Goal: Task Accomplishment & Management: Use online tool/utility

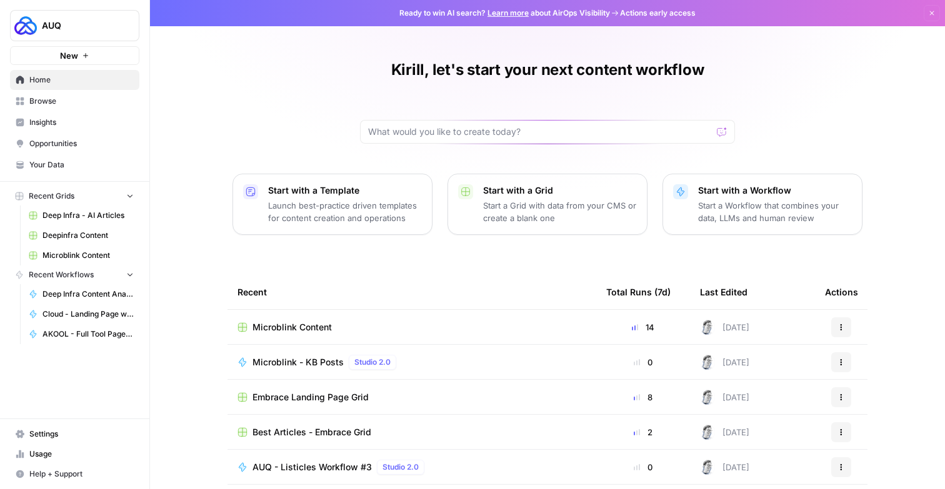
click at [43, 90] on link "Home" at bounding box center [74, 80] width 129 height 20
click at [43, 97] on link "Browse" at bounding box center [74, 101] width 129 height 20
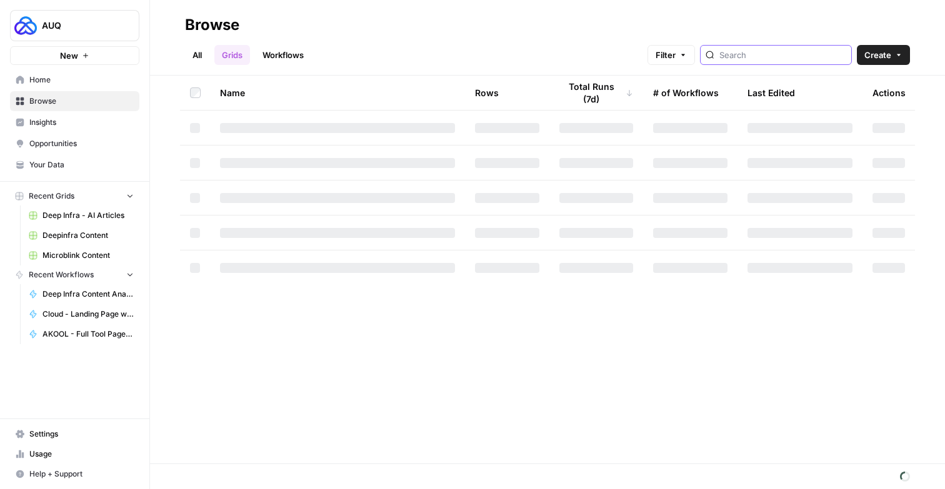
click at [783, 54] on input "search" at bounding box center [782, 55] width 127 height 13
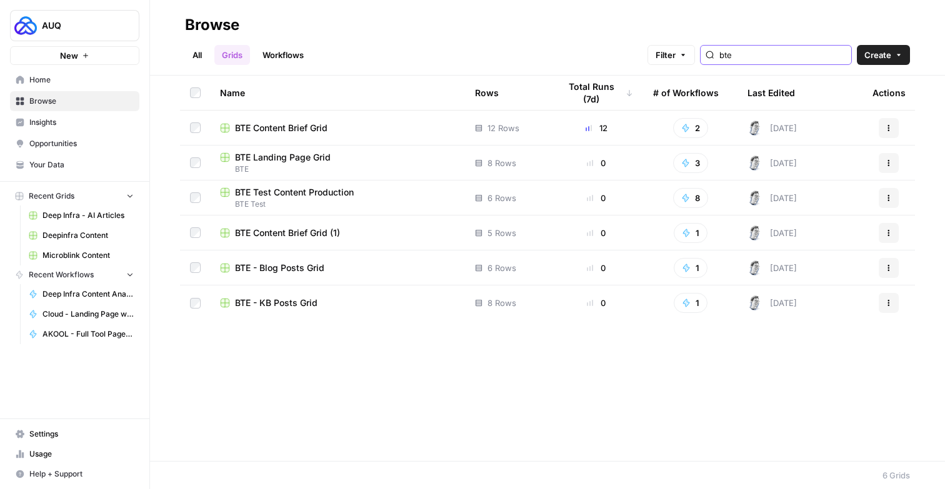
type input "bte"
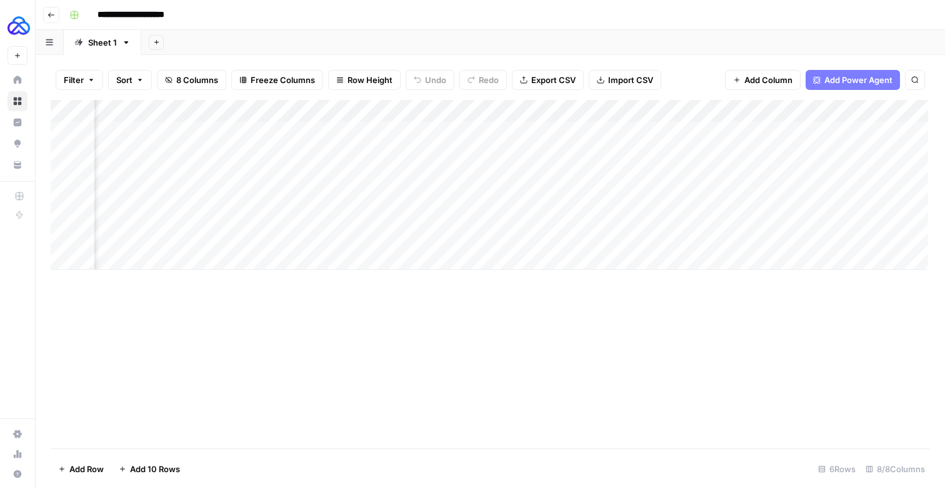
scroll to position [0, 557]
click at [671, 121] on div "Add Column" at bounding box center [490, 185] width 878 height 170
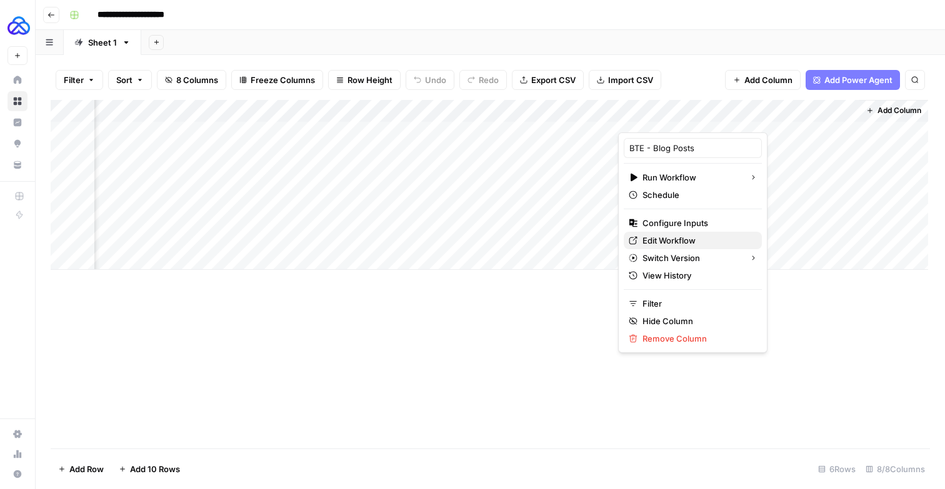
click at [661, 244] on span "Edit Workflow" at bounding box center [697, 240] width 109 height 13
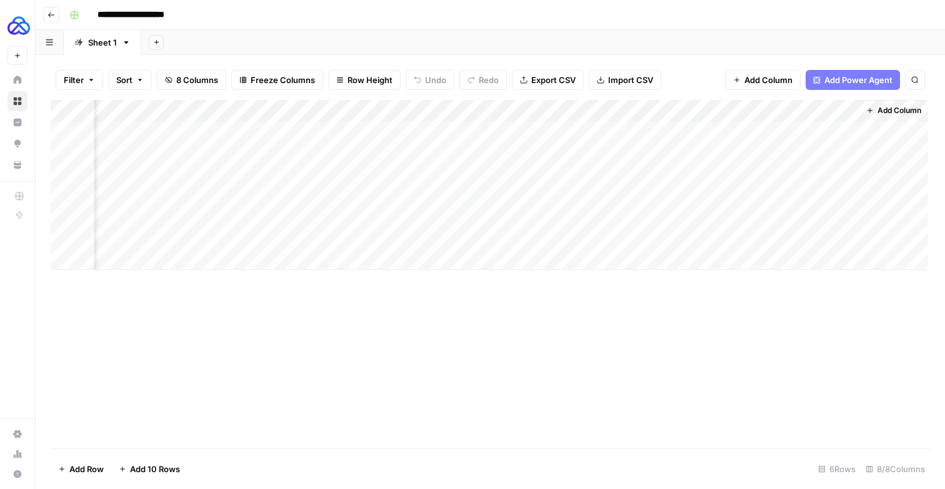
click at [881, 116] on span "Add Column" at bounding box center [900, 110] width 44 height 11
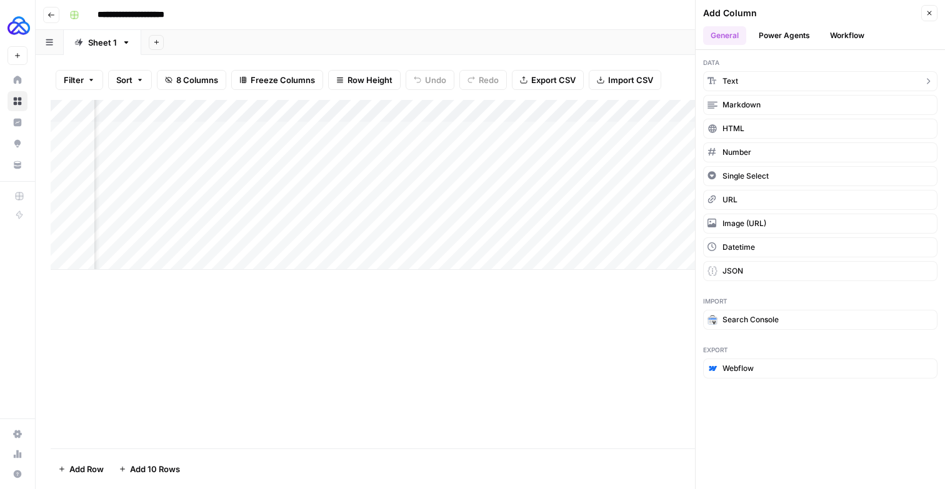
click at [757, 91] on button "Text" at bounding box center [820, 81] width 234 height 20
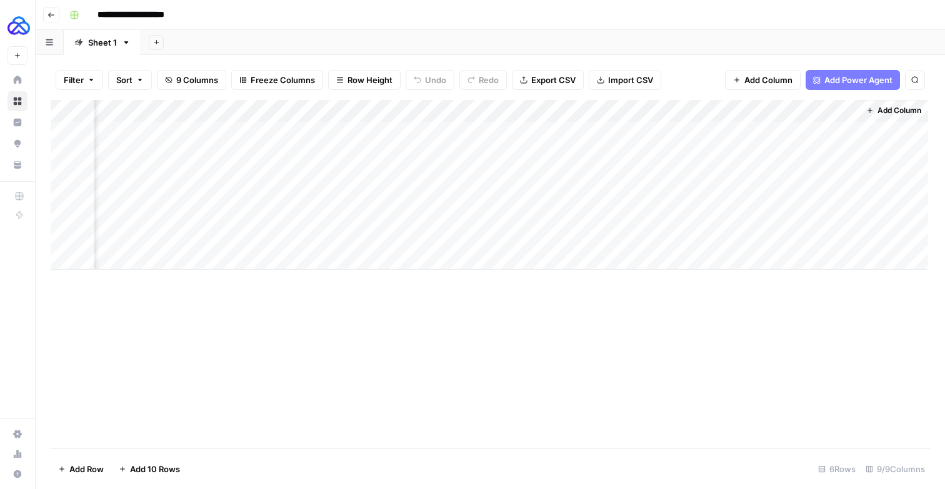
scroll to position [0, 737]
click at [733, 116] on div "Add Column" at bounding box center [490, 185] width 878 height 170
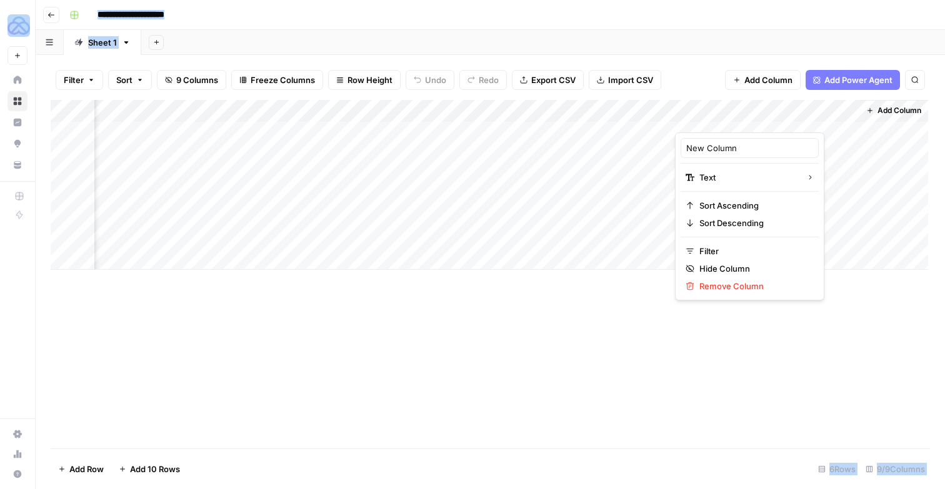
click at [733, 116] on div at bounding box center [765, 119] width 181 height 26
click at [721, 148] on input "New Column" at bounding box center [749, 148] width 127 height 13
type input "Month"
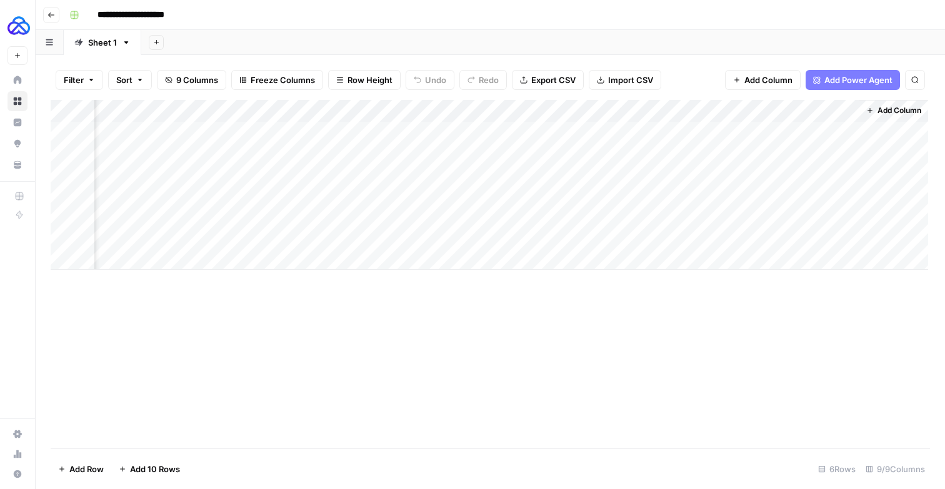
click at [725, 139] on div "Add Column" at bounding box center [490, 185] width 878 height 170
type textarea "******"
click at [731, 134] on div "Add Column" at bounding box center [490, 185] width 878 height 170
click at [721, 154] on div "Add Column" at bounding box center [490, 185] width 878 height 170
click at [768, 146] on div "Add Column" at bounding box center [490, 185] width 878 height 170
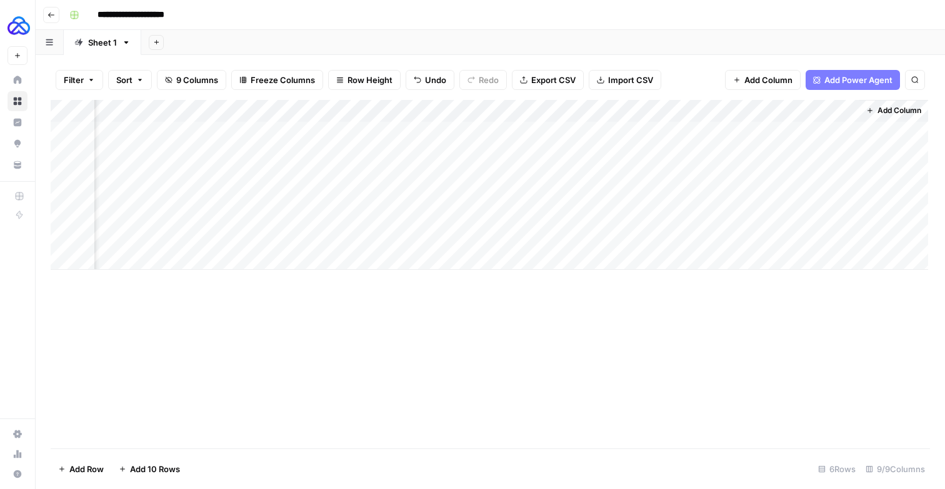
drag, startPoint x: 854, startPoint y: 146, endPoint x: 824, endPoint y: 236, distance: 95.1
click at [824, 236] on div "Add Column" at bounding box center [490, 185] width 878 height 170
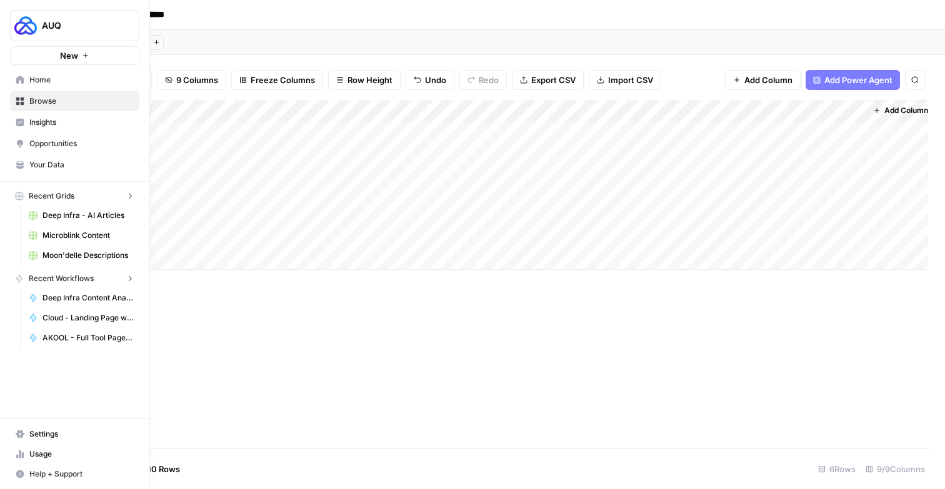
drag, startPoint x: 721, startPoint y: 115, endPoint x: 5, endPoint y: 116, distance: 716.3
click at [5, 116] on div "**********" at bounding box center [472, 244] width 945 height 489
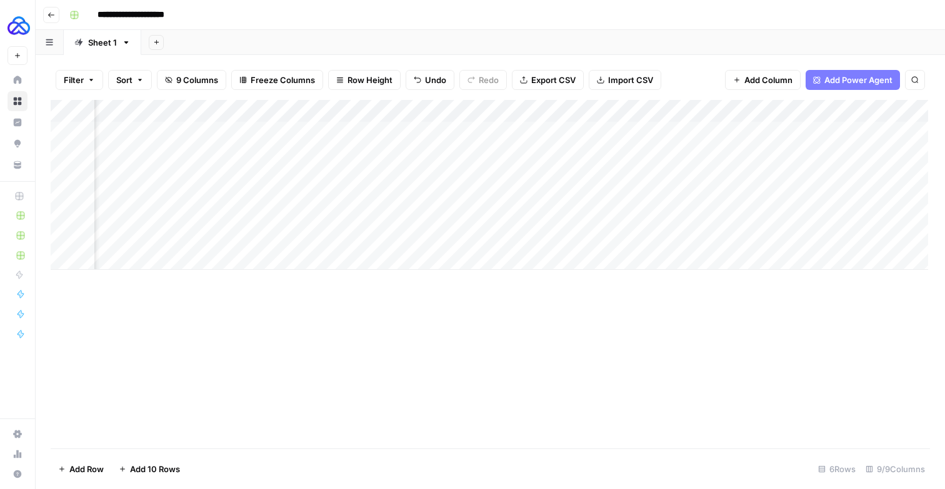
scroll to position [0, 355]
drag, startPoint x: 526, startPoint y: 118, endPoint x: 235, endPoint y: 124, distance: 290.7
click at [235, 124] on div "Add Column" at bounding box center [490, 185] width 878 height 170
drag, startPoint x: 428, startPoint y: 117, endPoint x: 181, endPoint y: 108, distance: 246.4
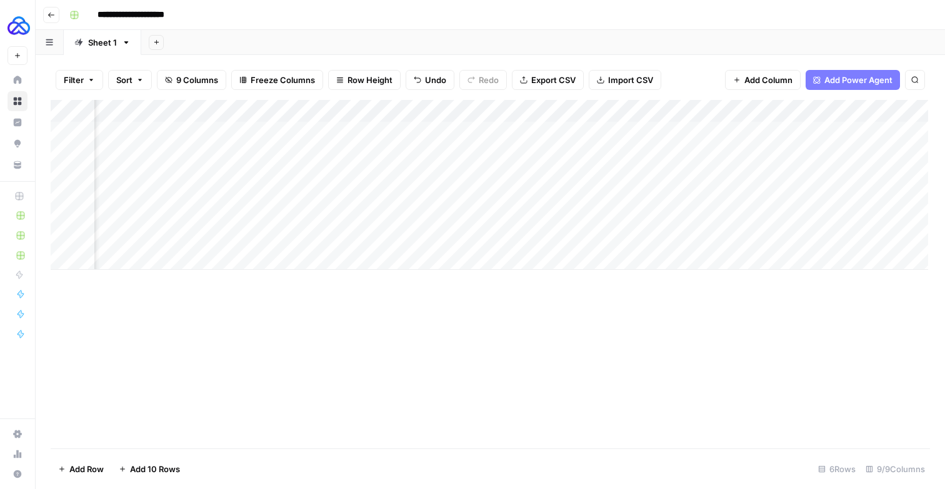
click at [181, 108] on div "Add Column" at bounding box center [490, 185] width 878 height 170
drag, startPoint x: 276, startPoint y: 116, endPoint x: 164, endPoint y: 117, distance: 111.9
click at [164, 117] on div "Add Column" at bounding box center [490, 185] width 878 height 170
click at [128, 263] on div "Add Column" at bounding box center [490, 185] width 878 height 170
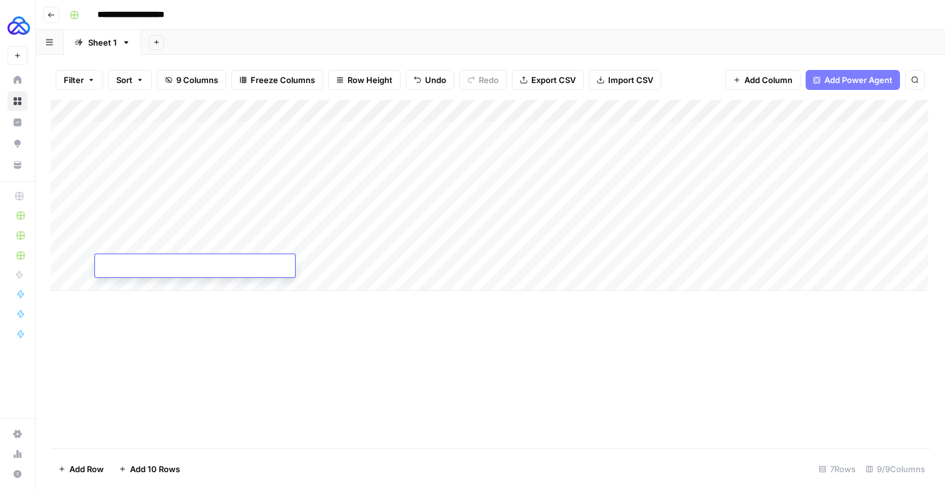
click at [128, 263] on body "**********" at bounding box center [472, 244] width 945 height 489
type textarea "*********"
click at [139, 264] on div "Add Column" at bounding box center [490, 195] width 878 height 191
click at [139, 287] on div "Add Column" at bounding box center [490, 195] width 878 height 191
click at [135, 303] on div "Add Column" at bounding box center [490, 206] width 878 height 213
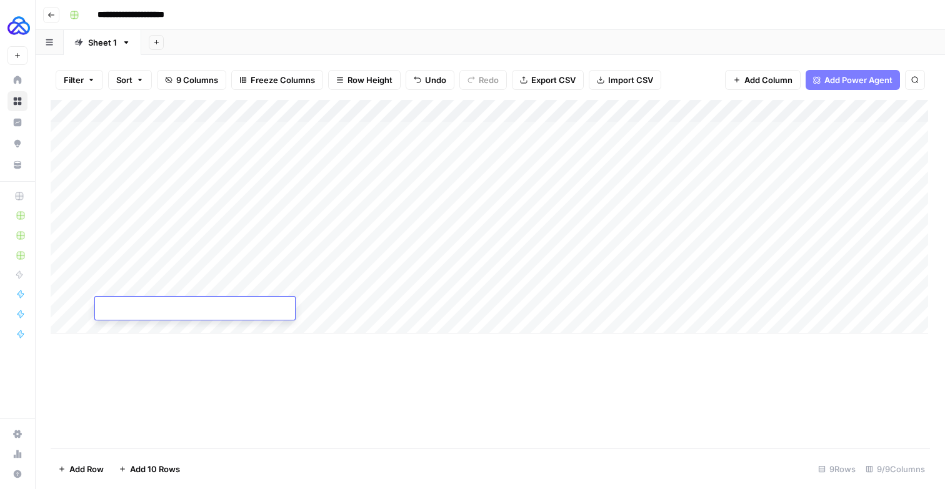
click at [133, 329] on div "Add Column" at bounding box center [490, 217] width 878 height 234
click at [133, 351] on div "Add Column" at bounding box center [490, 227] width 878 height 255
click at [133, 364] on div "Add Column" at bounding box center [490, 238] width 878 height 276
click at [133, 388] on div "Add Column" at bounding box center [490, 249] width 878 height 298
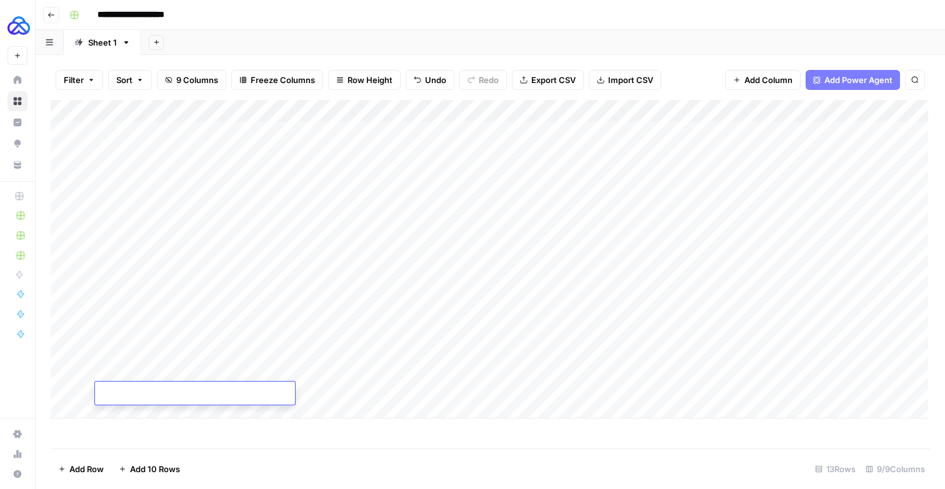
click at [147, 266] on div "Add Column" at bounding box center [490, 259] width 878 height 319
drag, startPoint x: 162, startPoint y: 274, endPoint x: 149, endPoint y: 392, distance: 118.2
click at [149, 392] on div "Add Column" at bounding box center [490, 259] width 878 height 319
click at [127, 15] on input "**********" at bounding box center [146, 15] width 108 height 20
type input "**********"
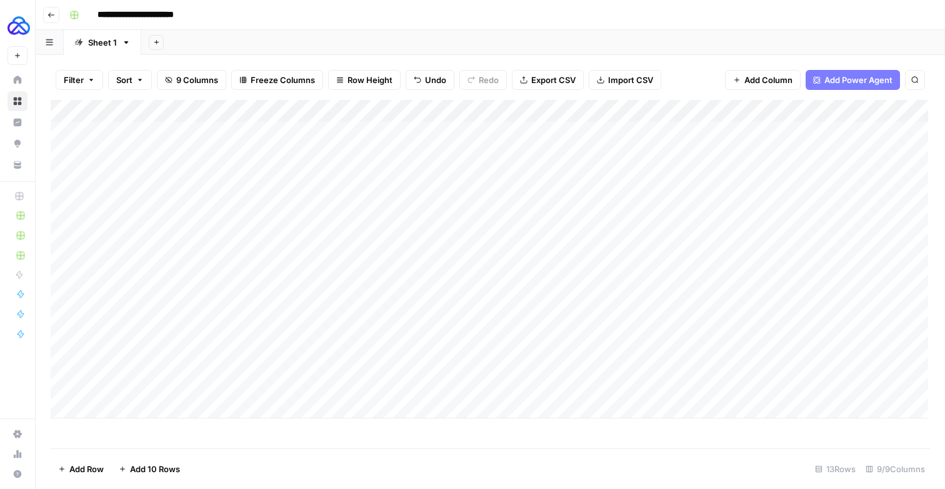
click at [206, 276] on div "Add Column" at bounding box center [490, 259] width 878 height 319
click at [262, 270] on div "Add Column" at bounding box center [490, 259] width 878 height 319
click at [278, 289] on div "Add Column" at bounding box center [490, 259] width 878 height 319
click at [294, 266] on div "Add Column" at bounding box center [490, 259] width 878 height 319
type textarea "**********"
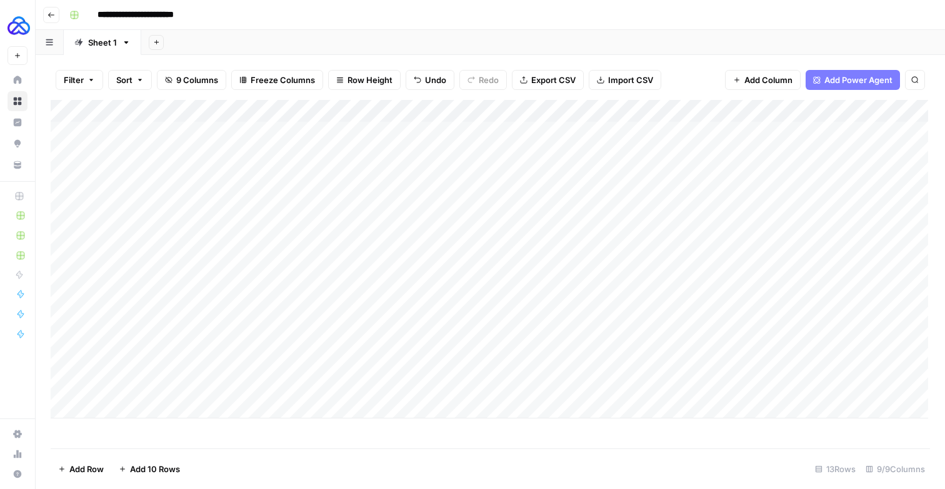
click at [376, 379] on div "Add Column" at bounding box center [490, 259] width 878 height 319
click at [254, 266] on div "Add Column" at bounding box center [490, 259] width 878 height 319
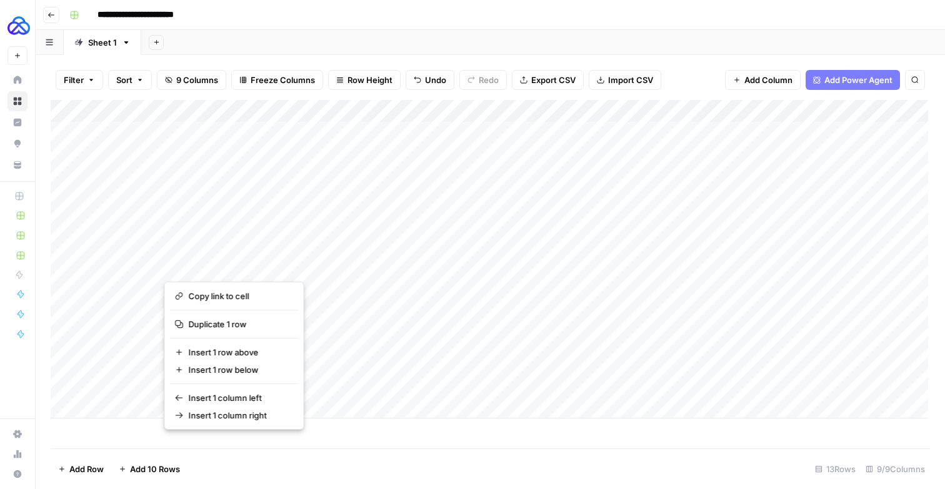
click at [335, 301] on div "Add Column" at bounding box center [490, 259] width 878 height 319
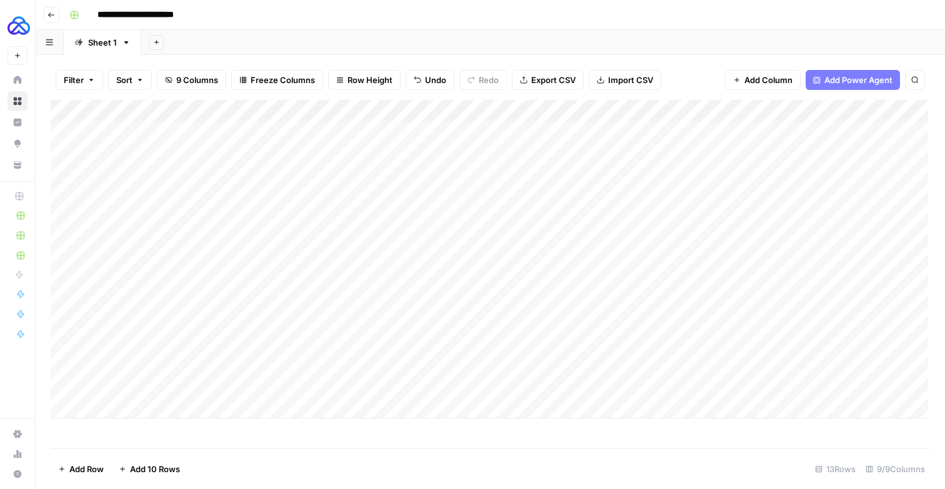
click at [291, 268] on div "Add Column" at bounding box center [490, 259] width 878 height 319
click at [234, 269] on div "Add Column" at bounding box center [490, 259] width 878 height 319
paste textarea "**********"
type textarea "**********"
click at [259, 271] on div "Add Column" at bounding box center [490, 259] width 878 height 319
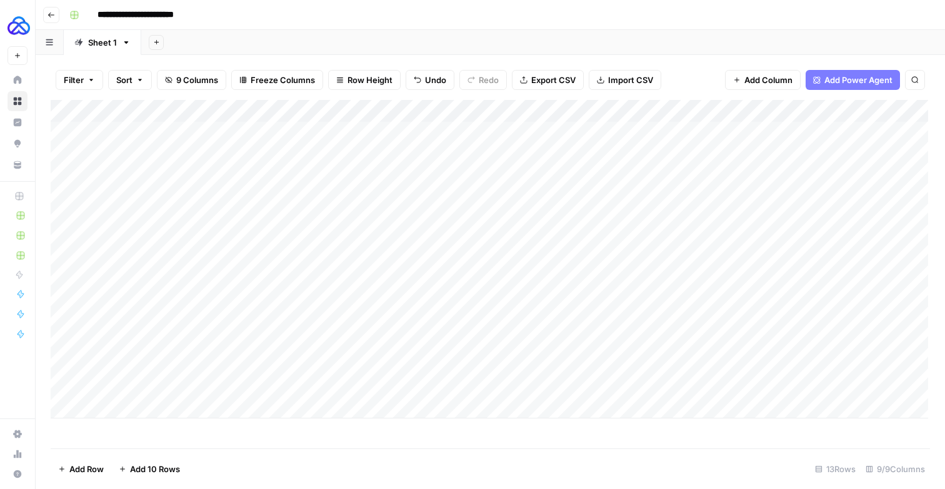
click at [254, 283] on div "Add Column" at bounding box center [490, 259] width 878 height 319
type textarea "**********"
click at [213, 307] on div "Add Column" at bounding box center [490, 259] width 878 height 319
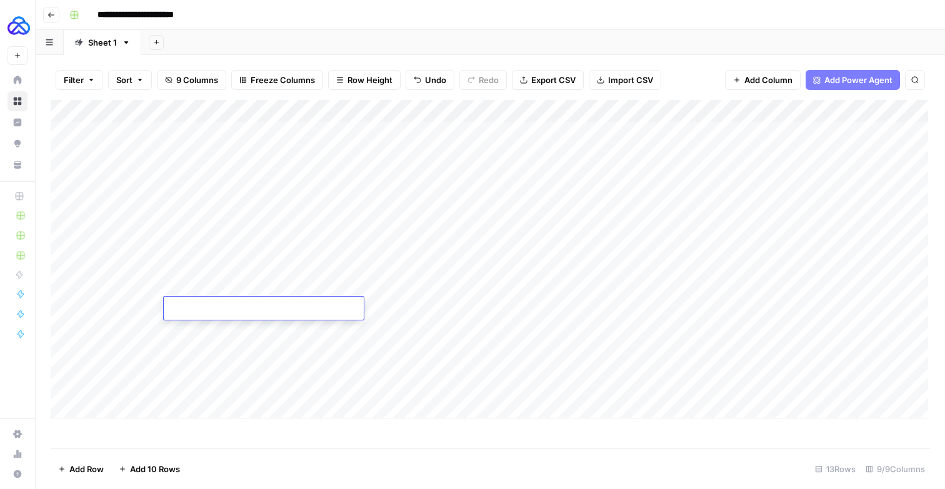
type textarea "**********"
click at [199, 325] on div "Add Column" at bounding box center [490, 259] width 878 height 319
click at [195, 321] on div "Add Column" at bounding box center [490, 259] width 878 height 319
click at [194, 330] on textarea at bounding box center [264, 331] width 200 height 18
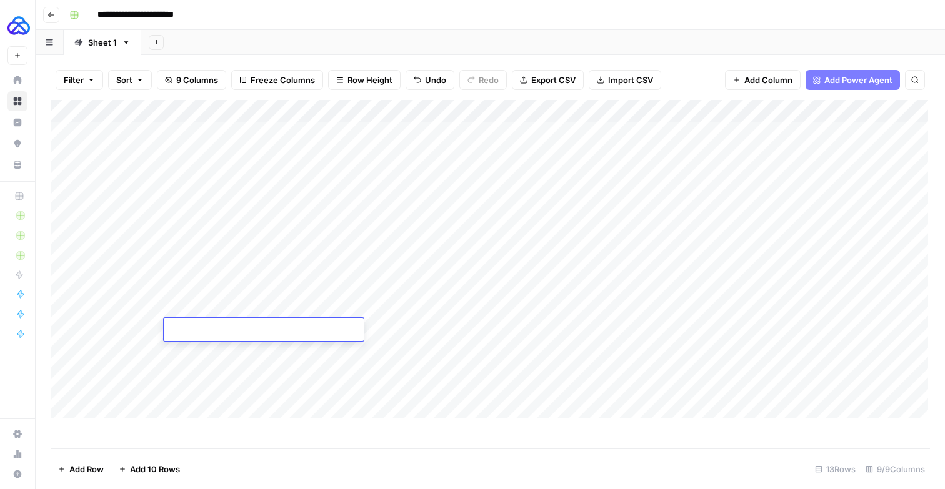
paste textarea "**********"
type textarea "**********"
click at [272, 349] on div "Add Column" at bounding box center [490, 259] width 878 height 319
type textarea "**********"
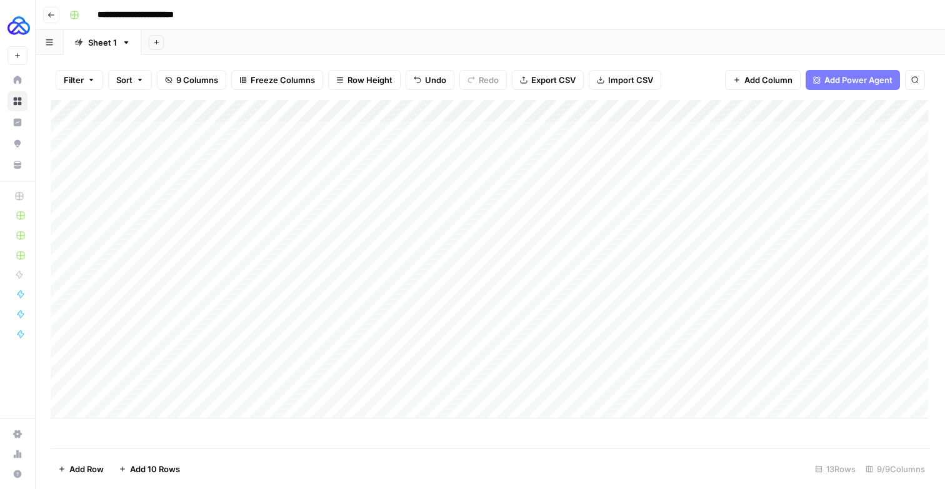
click at [246, 378] on div "Add Column" at bounding box center [490, 259] width 878 height 319
type textarea "**********"
click at [231, 393] on div "Add Column" at bounding box center [490, 259] width 878 height 319
click at [226, 392] on div "Add Column" at bounding box center [490, 259] width 878 height 319
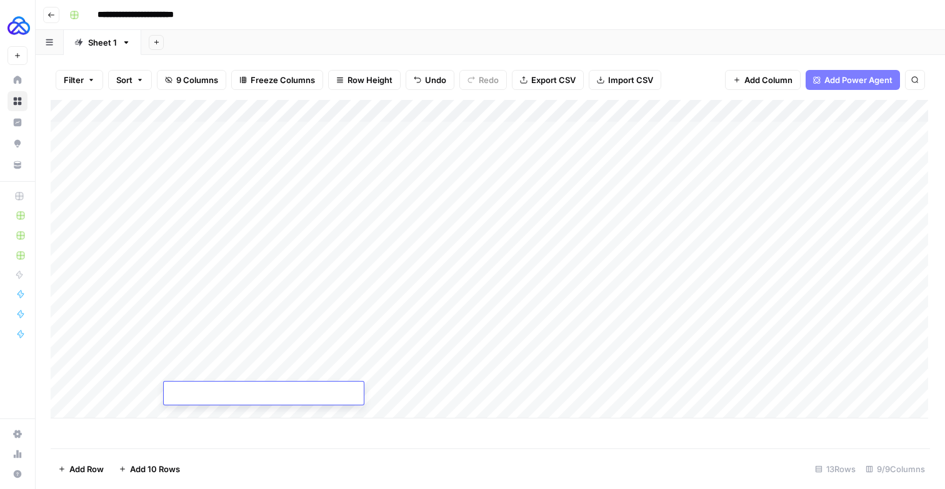
type textarea "**********"
click at [258, 268] on div "Add Column" at bounding box center [490, 259] width 878 height 319
click at [661, 119] on div "Add Column" at bounding box center [490, 259] width 878 height 319
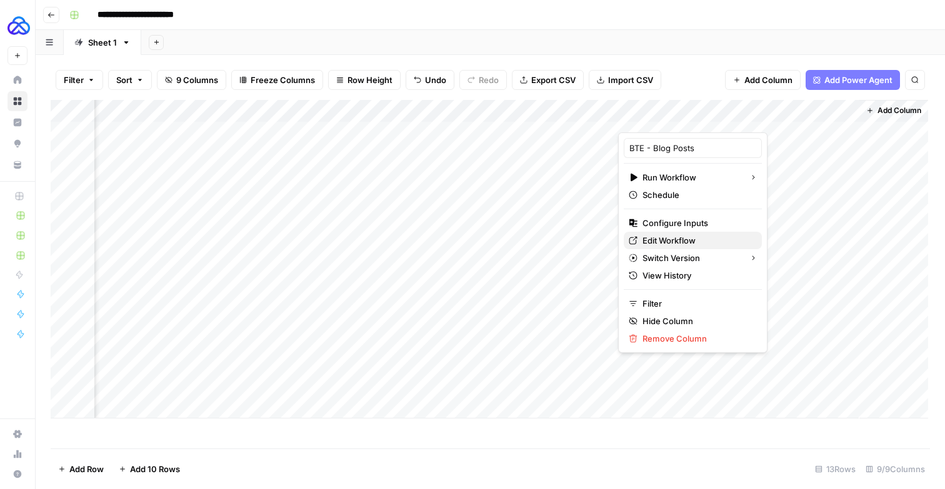
click at [693, 247] on span "Edit Workflow" at bounding box center [697, 240] width 109 height 13
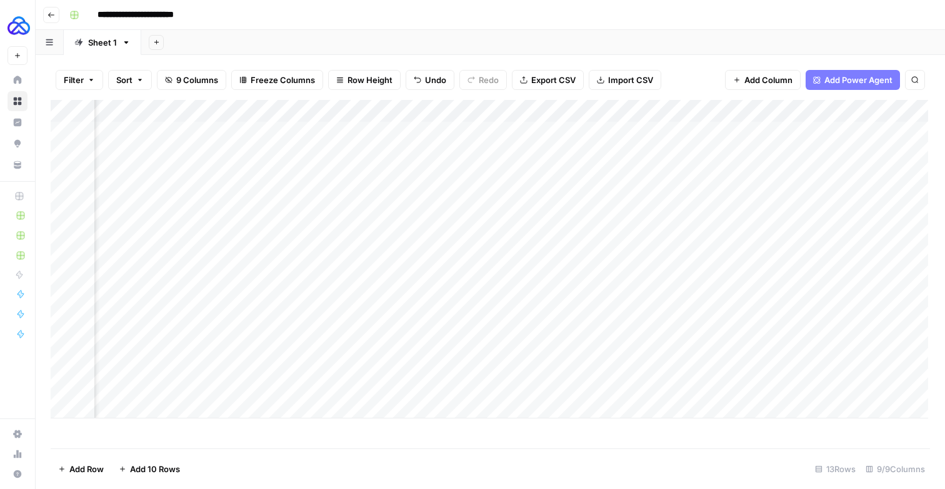
scroll to position [0, 353]
click at [609, 240] on div "Add Column" at bounding box center [490, 259] width 878 height 319
drag, startPoint x: 709, startPoint y: 253, endPoint x: 703, endPoint y: 386, distance: 132.6
click at [703, 386] on div "Add Column" at bounding box center [490, 259] width 878 height 319
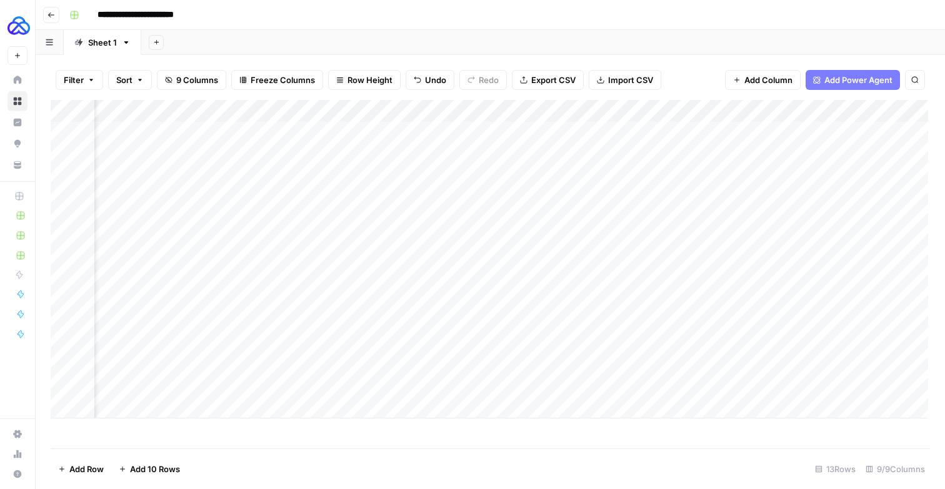
scroll to position [0, 0]
click at [271, 279] on div "Add Column" at bounding box center [490, 259] width 878 height 319
click at [283, 308] on div "Add Column" at bounding box center [490, 259] width 878 height 319
click at [428, 270] on div "Add Column" at bounding box center [490, 259] width 878 height 319
click at [428, 268] on div "Add Column" at bounding box center [490, 259] width 878 height 319
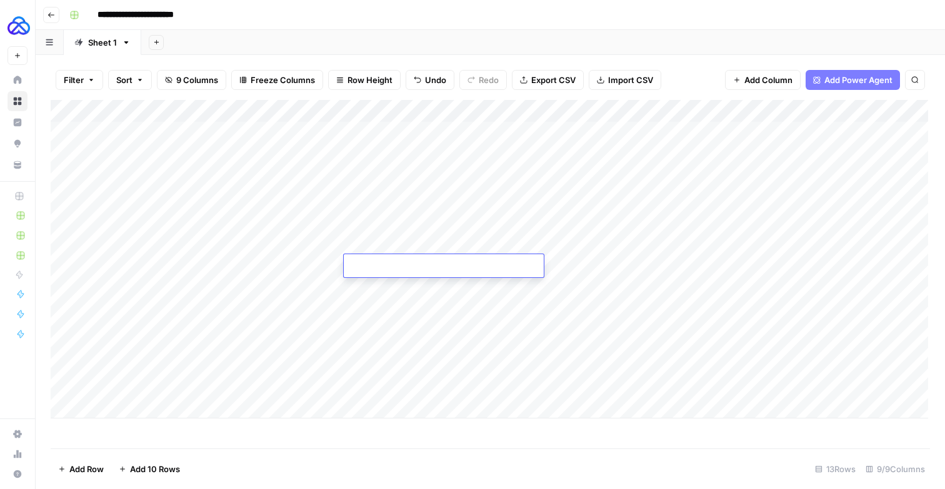
click at [428, 268] on textarea at bounding box center [444, 267] width 200 height 18
type textarea "**********"
click at [571, 261] on div "Add Column" at bounding box center [490, 259] width 878 height 319
type textarea "**********"
click at [779, 261] on div "Add Column" at bounding box center [490, 259] width 878 height 319
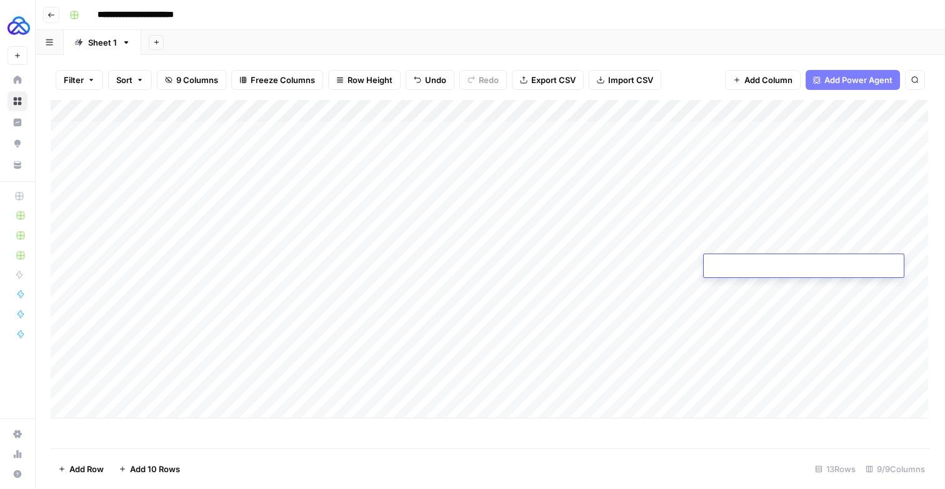
type textarea "**********"
click at [660, 285] on div "Add Column" at bounding box center [490, 259] width 878 height 319
click at [719, 249] on div "Add Column" at bounding box center [490, 259] width 878 height 319
drag, startPoint x: 759, startPoint y: 255, endPoint x: 756, endPoint y: 399, distance: 143.8
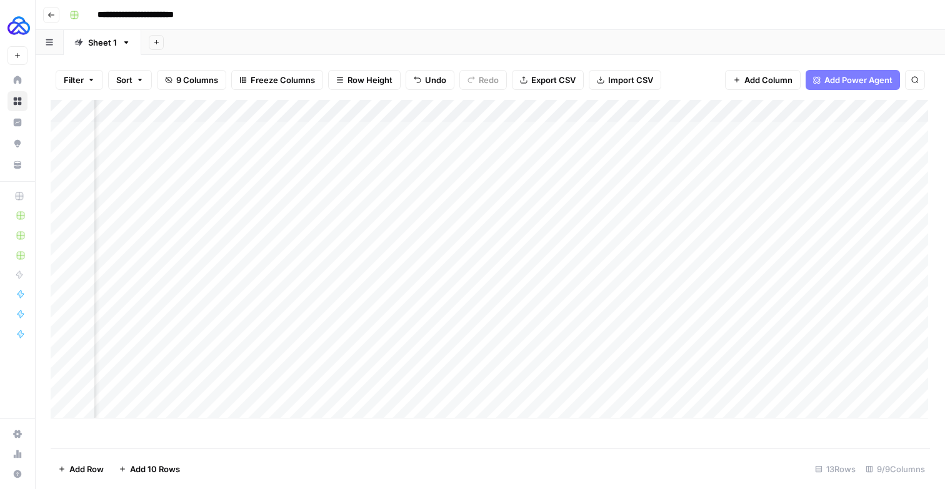
click at [756, 399] on div "Add Column" at bounding box center [490, 259] width 878 height 319
click at [821, 266] on div "Add Column" at bounding box center [490, 259] width 878 height 319
click at [289, 286] on div "Add Column" at bounding box center [490, 259] width 878 height 319
click at [449, 288] on div "Add Column" at bounding box center [490, 259] width 878 height 319
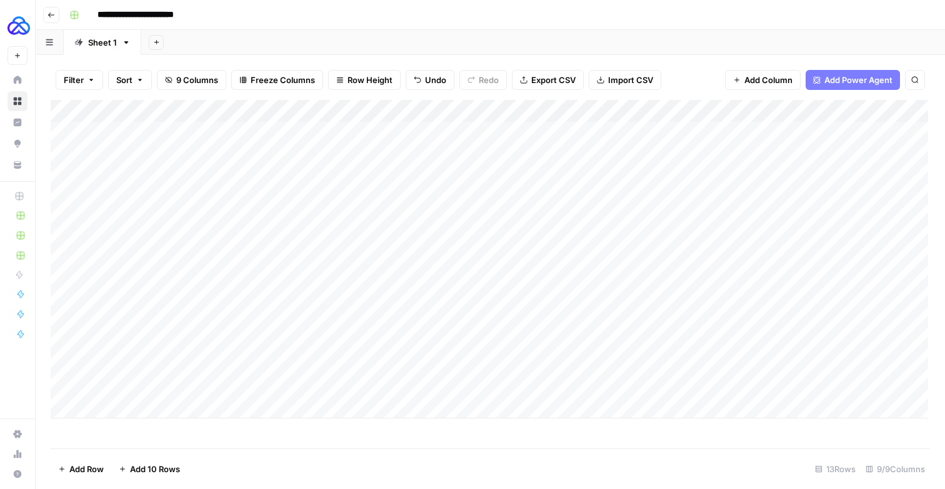
click at [449, 288] on div "Add Column" at bounding box center [490, 259] width 878 height 319
type textarea "**********"
click at [559, 281] on div "Add Column" at bounding box center [490, 259] width 878 height 319
click at [559, 281] on textarea at bounding box center [624, 288] width 200 height 18
type textarea "**********"
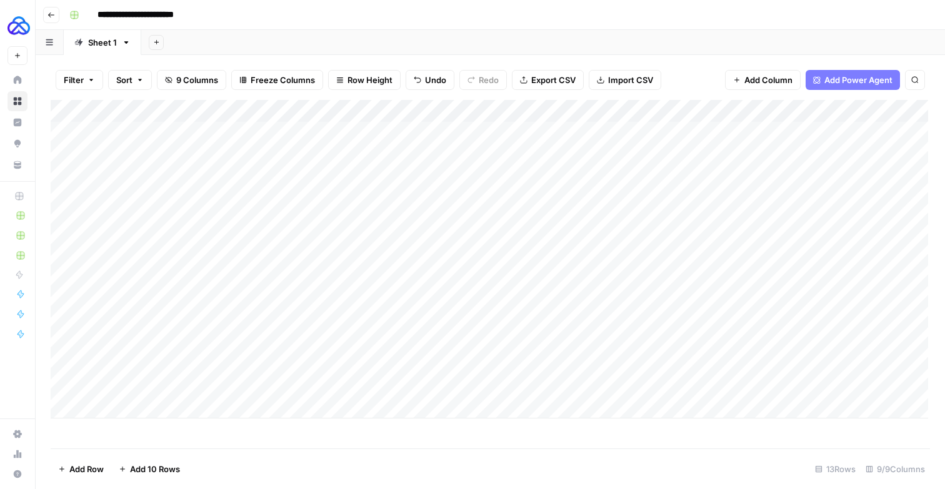
click at [746, 288] on div "Add Column" at bounding box center [490, 259] width 878 height 319
click at [746, 288] on textarea at bounding box center [804, 288] width 200 height 18
type textarea "**********"
click at [716, 261] on div "Add Column" at bounding box center [490, 259] width 878 height 319
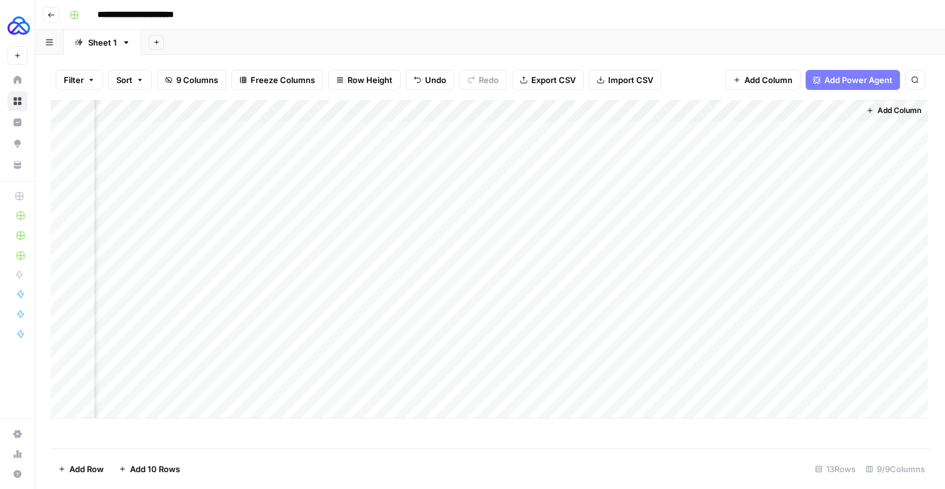
scroll to position [0, 614]
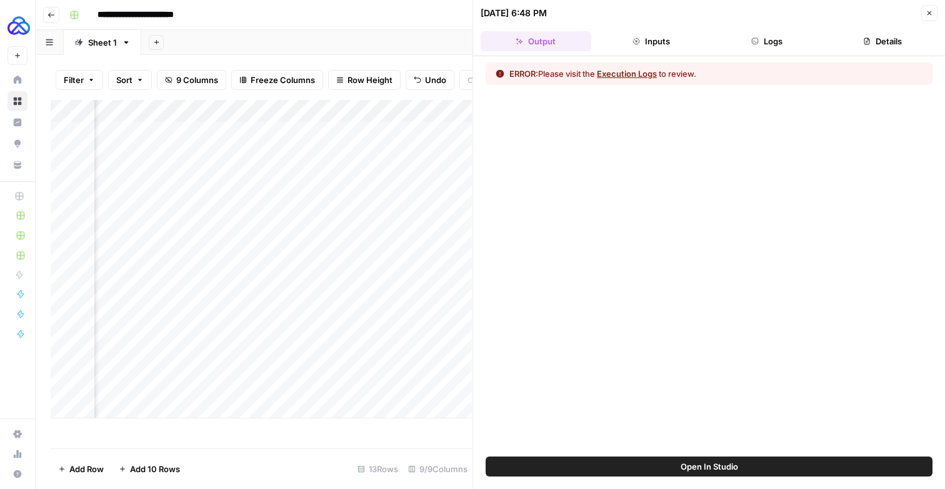
click at [767, 49] on button "Logs" at bounding box center [767, 41] width 111 height 20
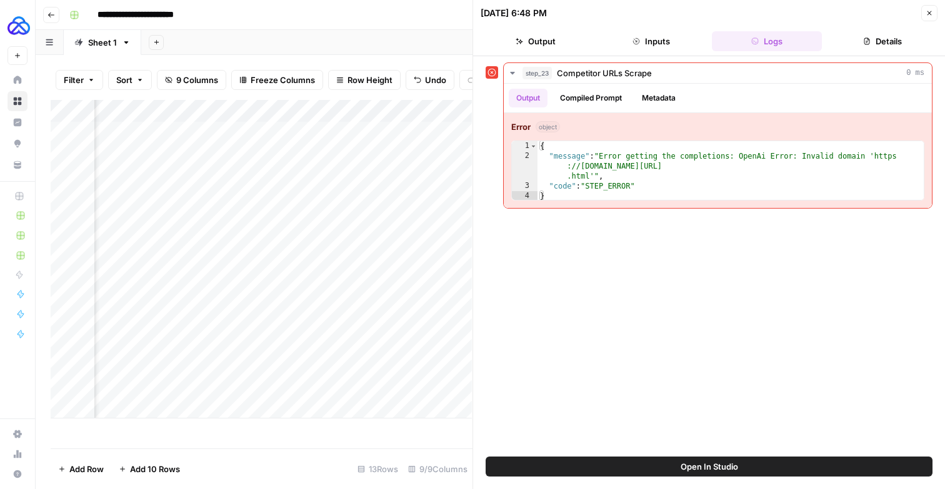
click at [363, 254] on div "Add Column" at bounding box center [261, 259] width 421 height 319
click at [924, 13] on button "Close" at bounding box center [929, 13] width 16 height 16
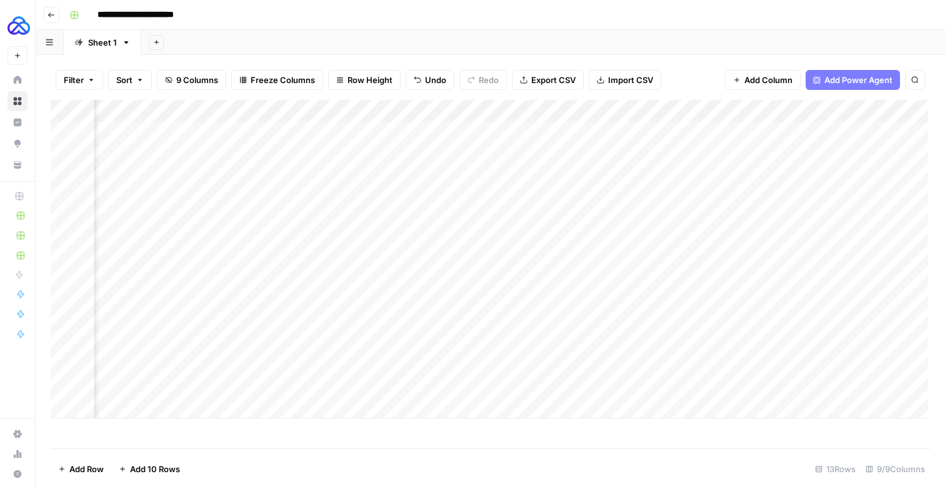
scroll to position [0, 312]
click at [352, 265] on div "Add Column" at bounding box center [490, 259] width 878 height 319
click at [719, 267] on div "Add Column" at bounding box center [490, 259] width 878 height 319
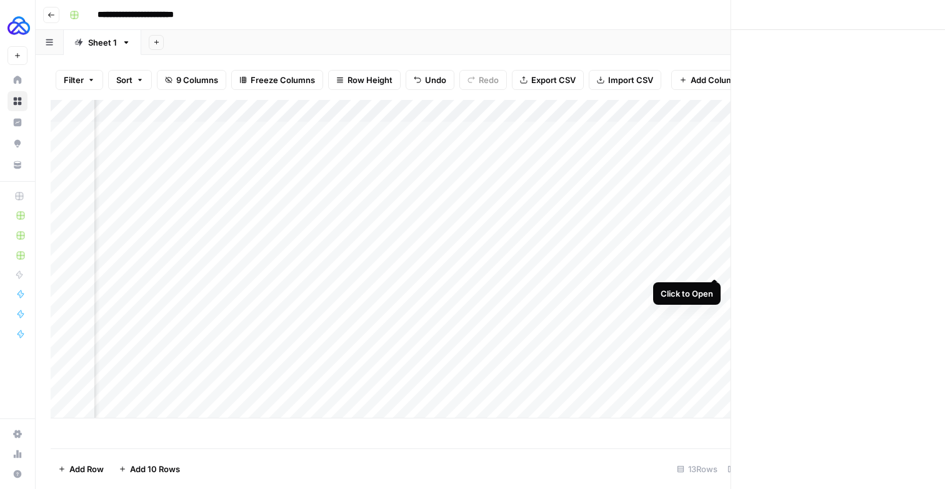
scroll to position [0, 614]
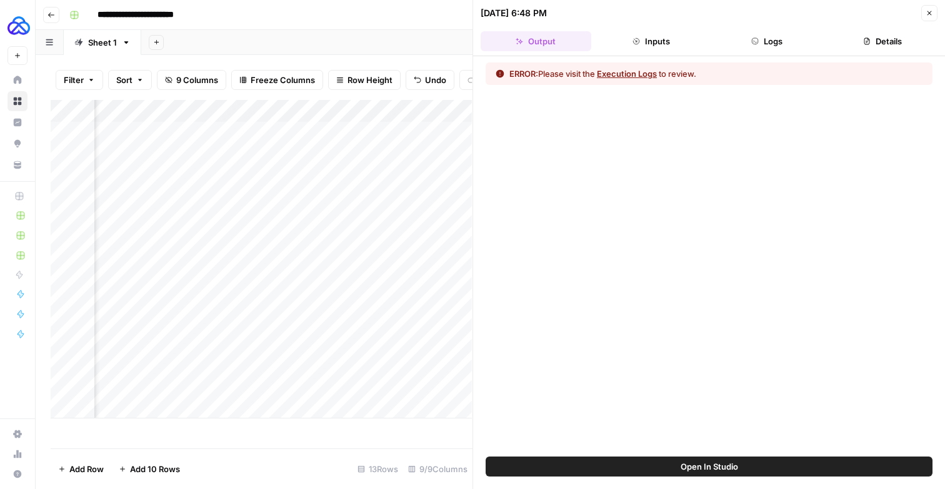
click at [783, 40] on button "Logs" at bounding box center [767, 41] width 111 height 20
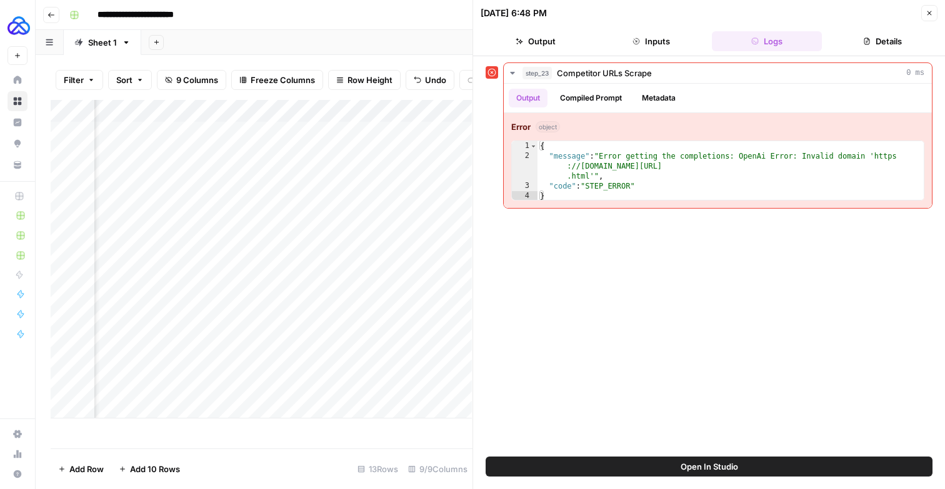
click at [926, 16] on icon "button" at bounding box center [930, 13] width 8 height 8
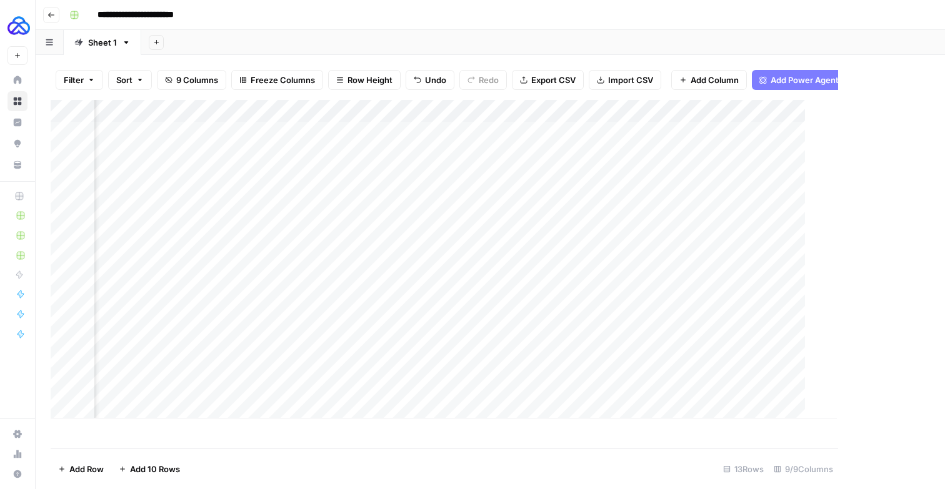
scroll to position [0, 610]
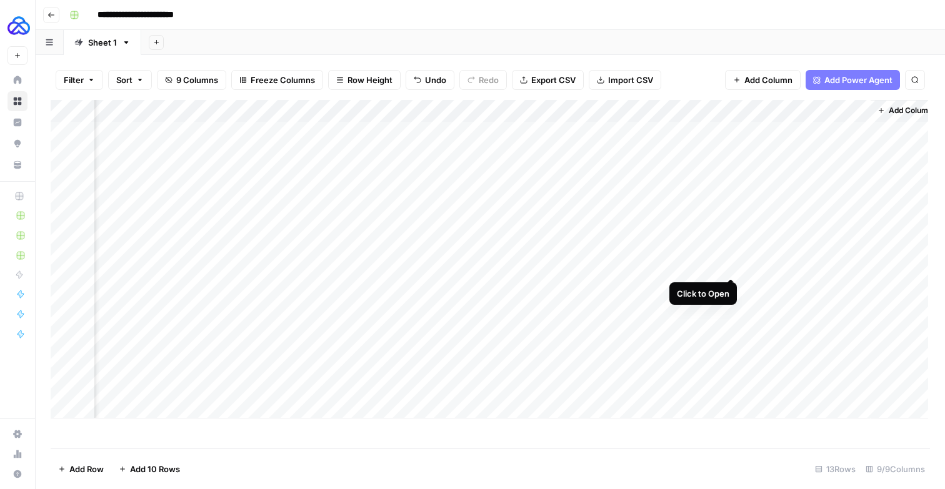
click at [734, 266] on div "Add Column" at bounding box center [490, 259] width 878 height 319
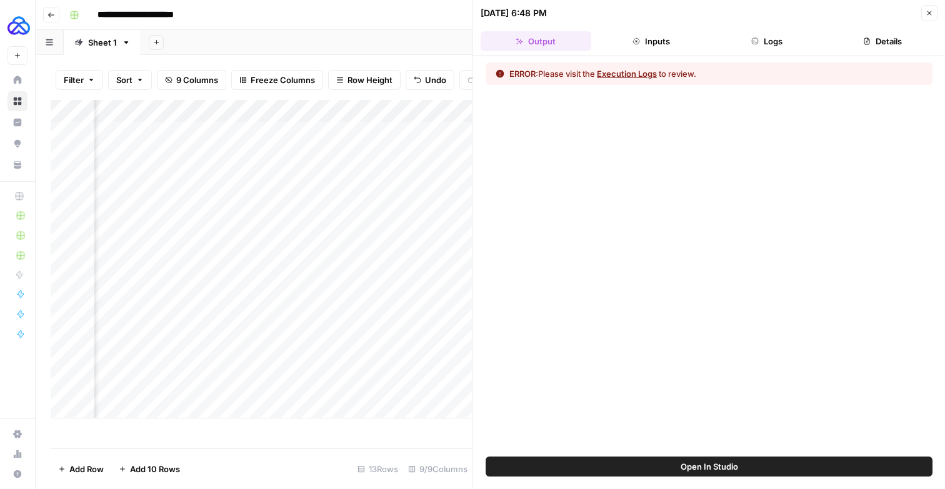
click at [929, 15] on icon "button" at bounding box center [930, 13] width 8 height 8
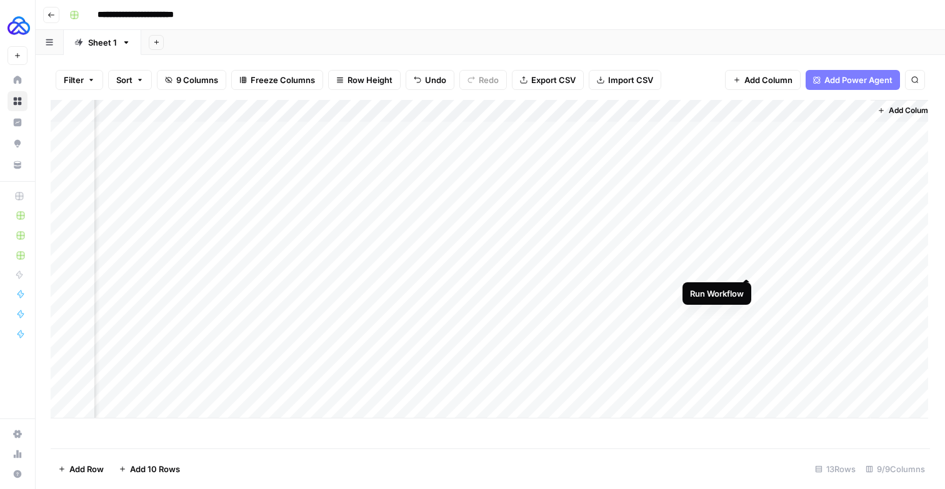
click at [749, 264] on div "Add Column" at bounding box center [490, 259] width 878 height 319
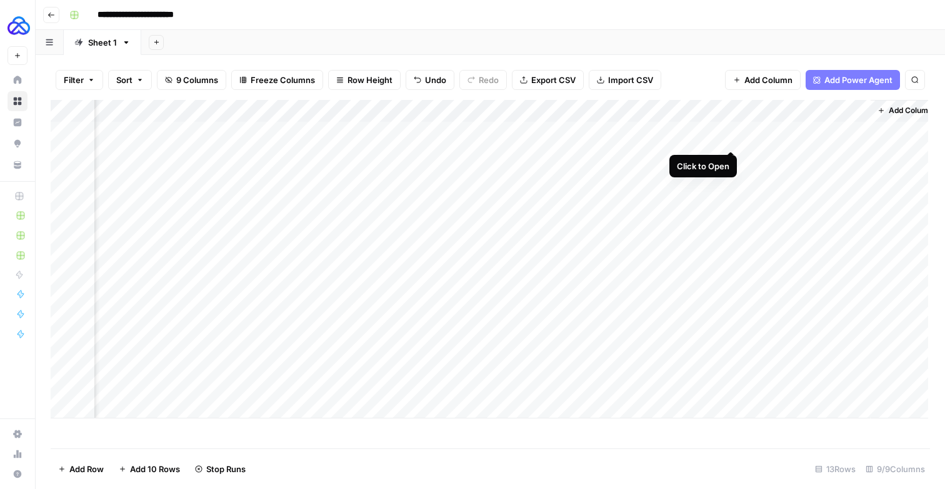
click at [732, 136] on div "Add Column" at bounding box center [490, 259] width 878 height 319
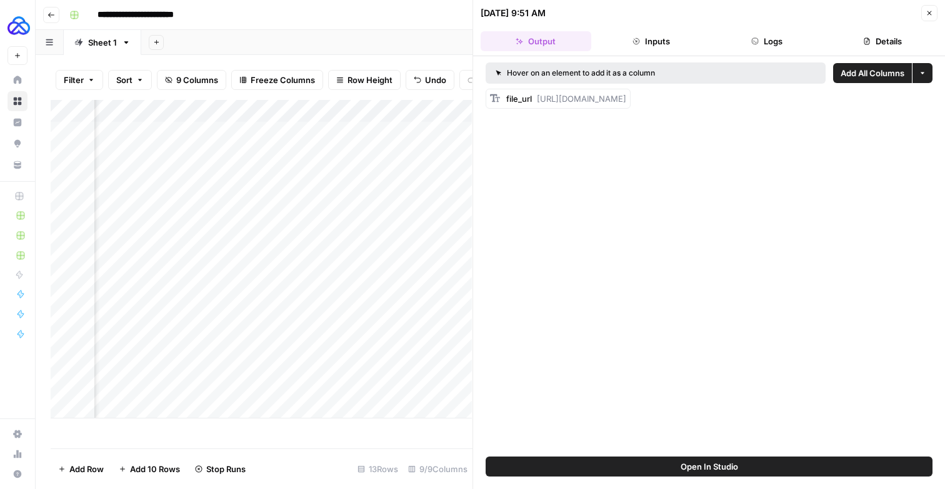
click at [873, 44] on button "Details" at bounding box center [882, 41] width 111 height 20
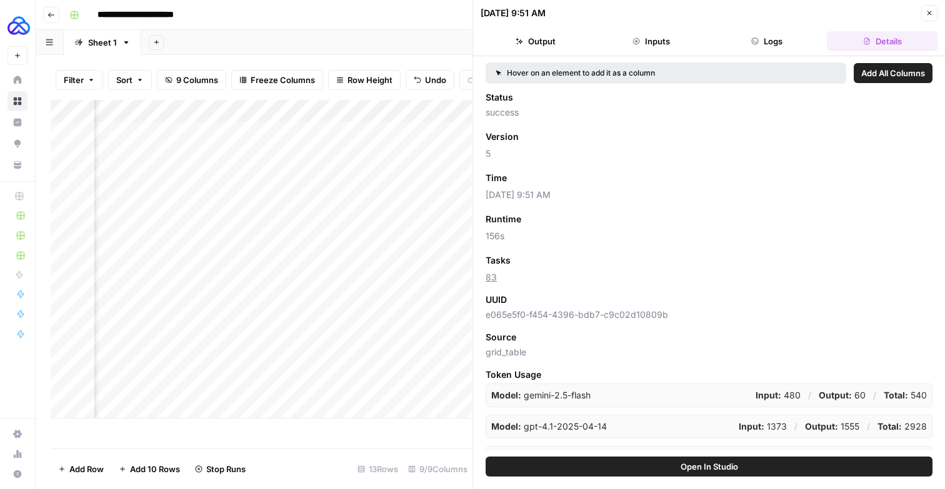
click at [489, 283] on link "83" at bounding box center [491, 277] width 11 height 11
click at [575, 266] on span "Add as Column" at bounding box center [548, 260] width 54 height 11
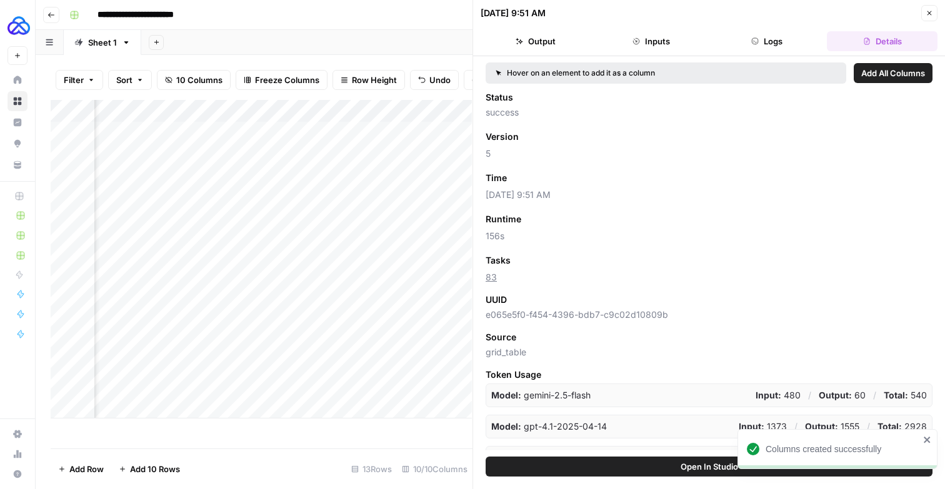
click at [933, 15] on button "Close" at bounding box center [929, 13] width 16 height 16
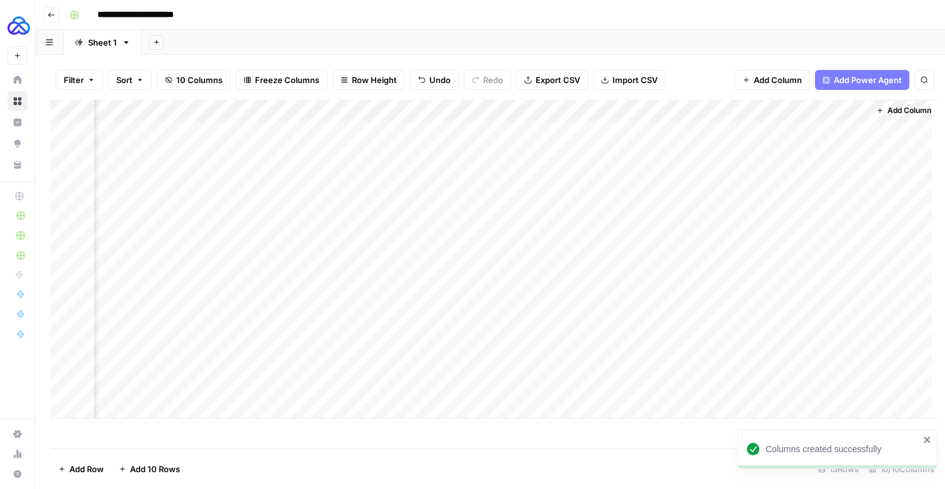
scroll to position [0, 723]
click at [636, 266] on div "Add Column" at bounding box center [490, 259] width 878 height 319
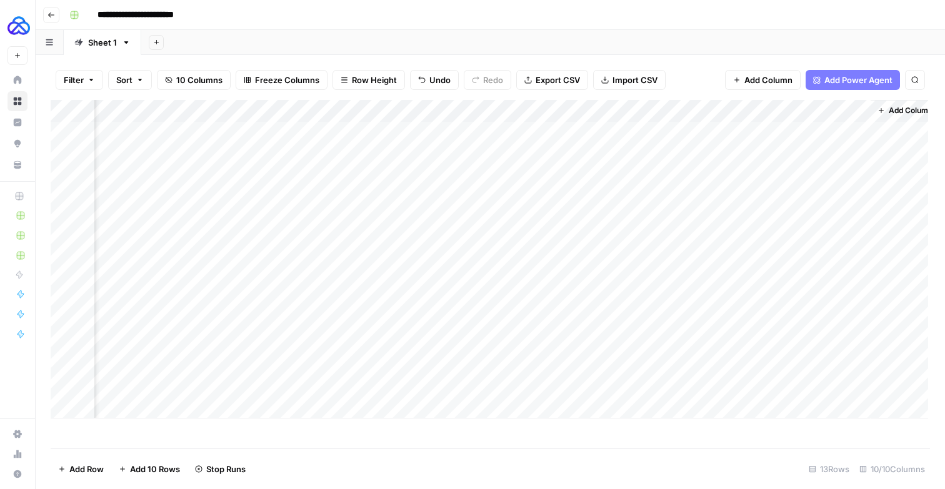
click at [581, 286] on div "Add Column" at bounding box center [490, 259] width 878 height 319
click at [619, 286] on div "Add Column" at bounding box center [490, 259] width 878 height 319
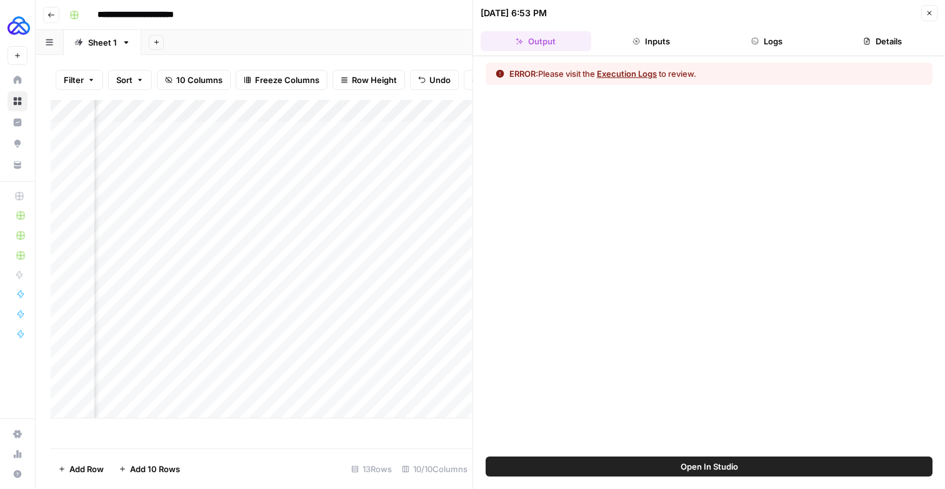
click at [766, 47] on button "Logs" at bounding box center [767, 41] width 111 height 20
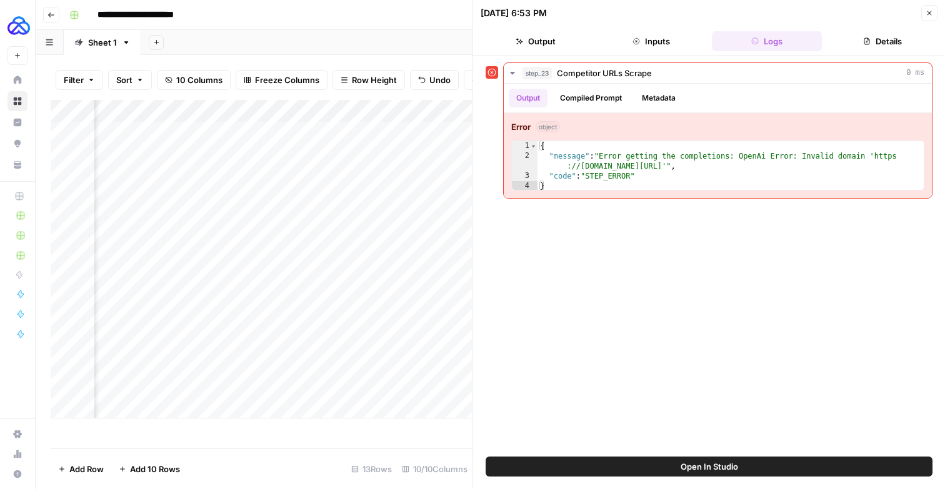
click at [935, 16] on button "Close" at bounding box center [929, 13] width 16 height 16
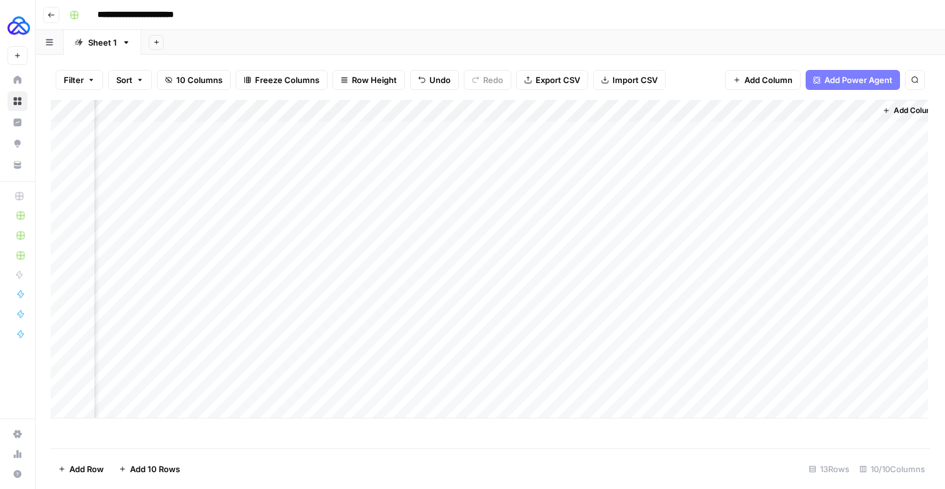
scroll to position [0, 738]
click at [619, 264] on div "Add Column" at bounding box center [490, 259] width 878 height 319
click at [620, 290] on div "Add Column" at bounding box center [490, 259] width 878 height 319
click at [286, 301] on div "Add Column" at bounding box center [490, 259] width 878 height 319
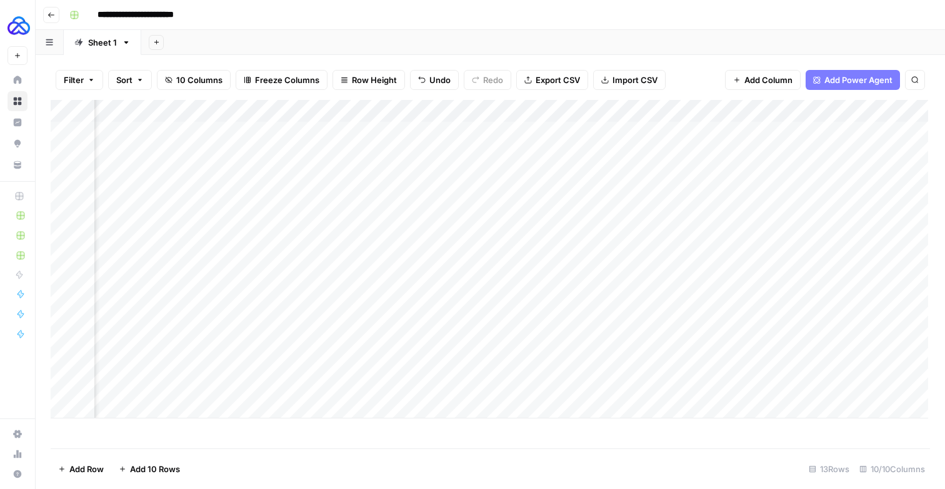
scroll to position [0, 714]
click at [626, 267] on div "Add Column" at bounding box center [490, 259] width 878 height 319
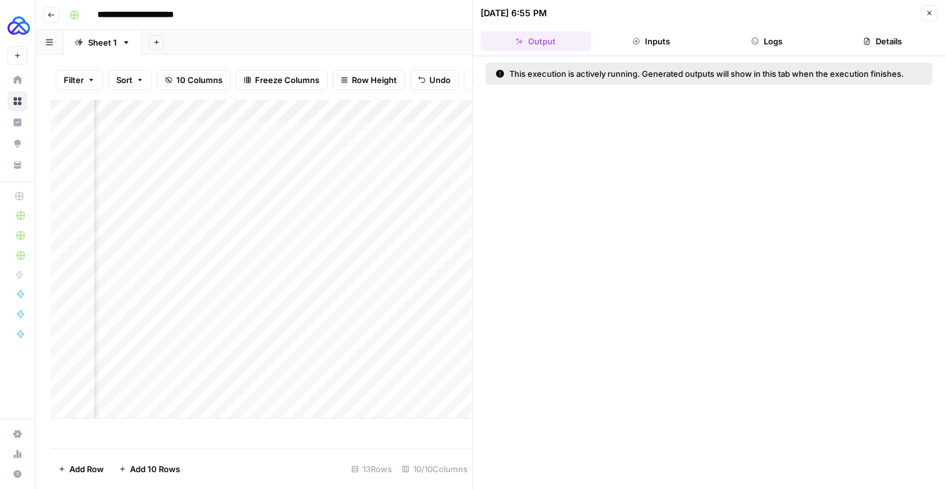
click at [779, 46] on button "Logs" at bounding box center [767, 41] width 111 height 20
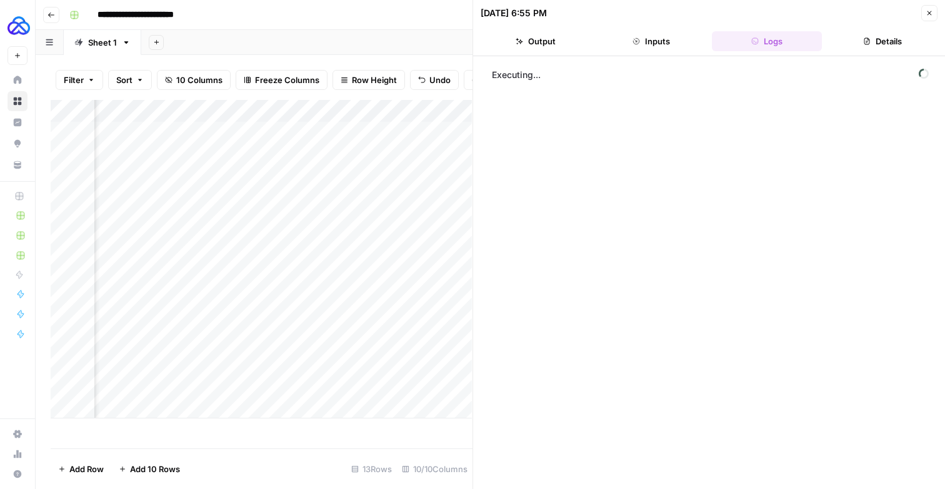
click at [928, 11] on icon "button" at bounding box center [930, 13] width 8 height 8
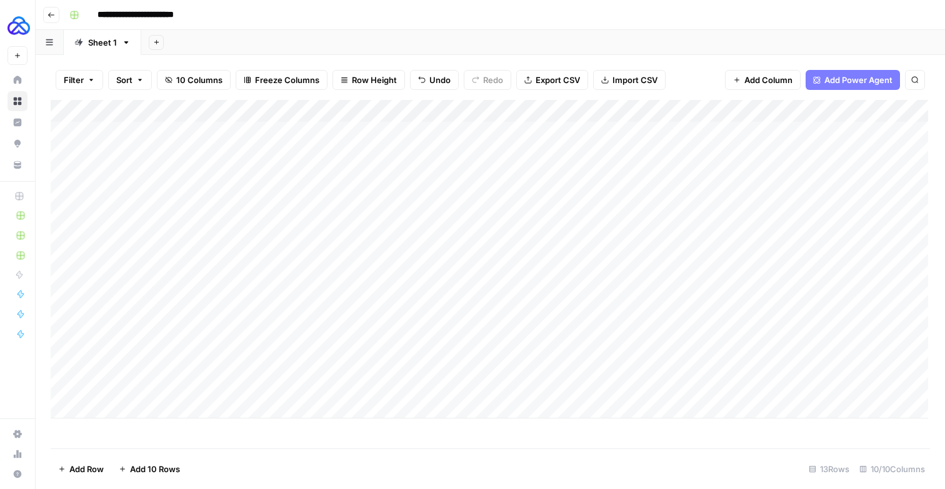
click at [475, 318] on div "Add Column" at bounding box center [490, 259] width 878 height 319
type textarea "**********"
click at [581, 308] on div "Add Column" at bounding box center [490, 259] width 878 height 319
click at [581, 308] on textarea at bounding box center [624, 310] width 200 height 18
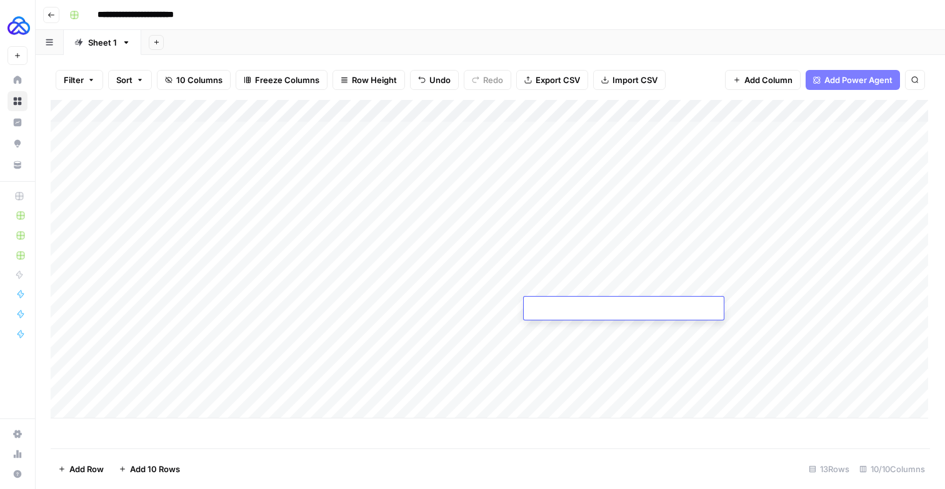
type textarea "**********"
click at [767, 266] on div "Add Column" at bounding box center [490, 259] width 878 height 319
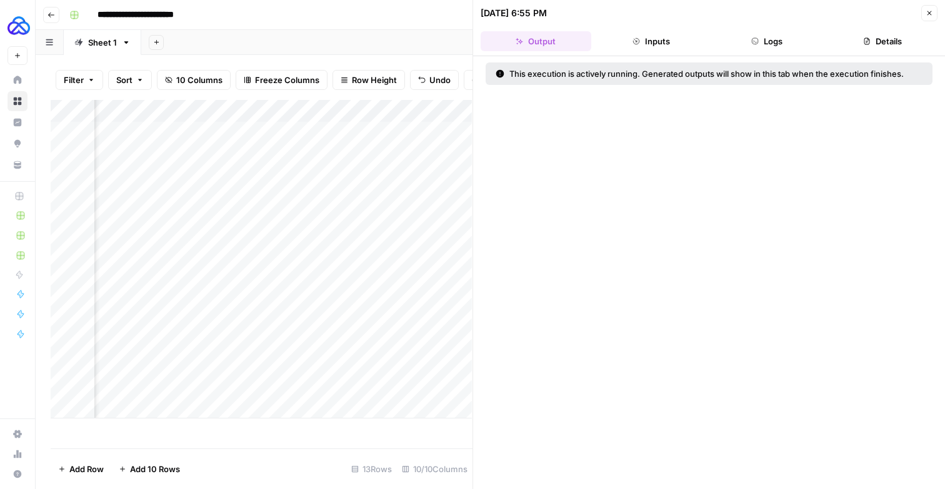
click at [779, 49] on button "Logs" at bounding box center [767, 41] width 111 height 20
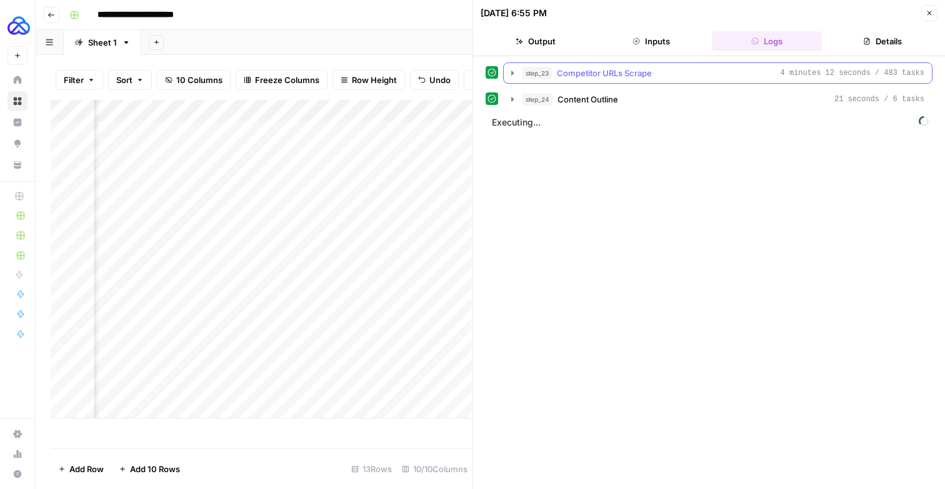
click at [514, 75] on icon "button" at bounding box center [512, 73] width 3 height 4
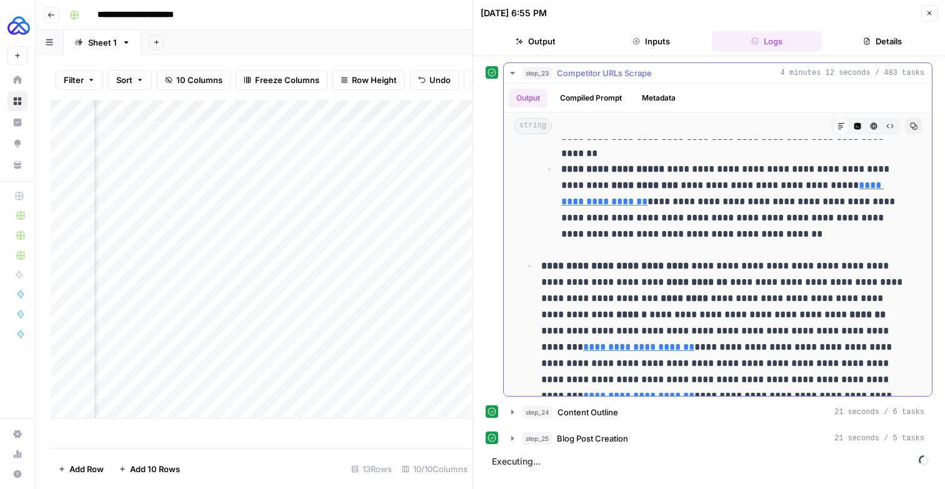
scroll to position [1400, 0]
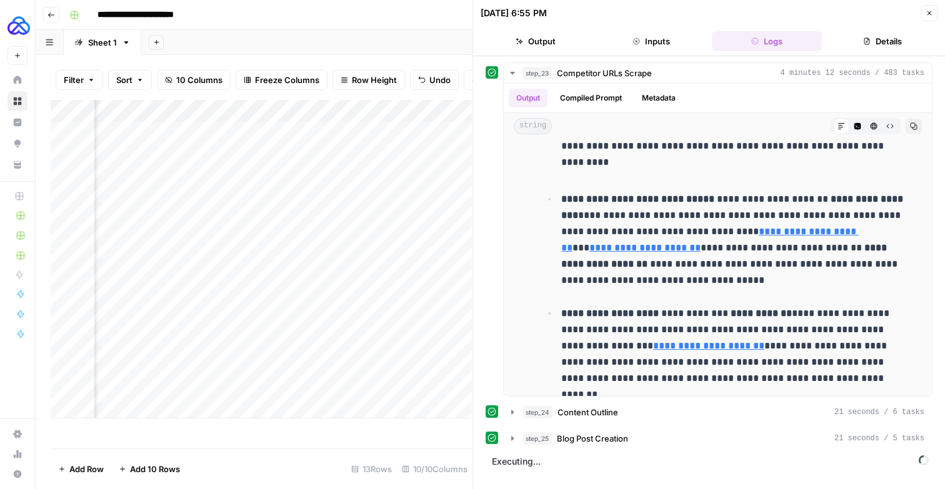
click at [924, 16] on button "Close" at bounding box center [929, 13] width 16 height 16
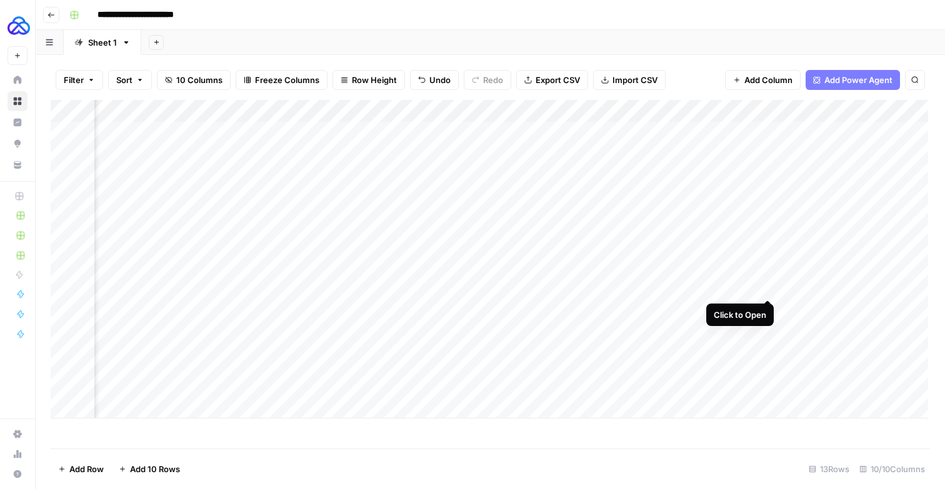
click at [763, 285] on div "Add Column" at bounding box center [490, 259] width 878 height 319
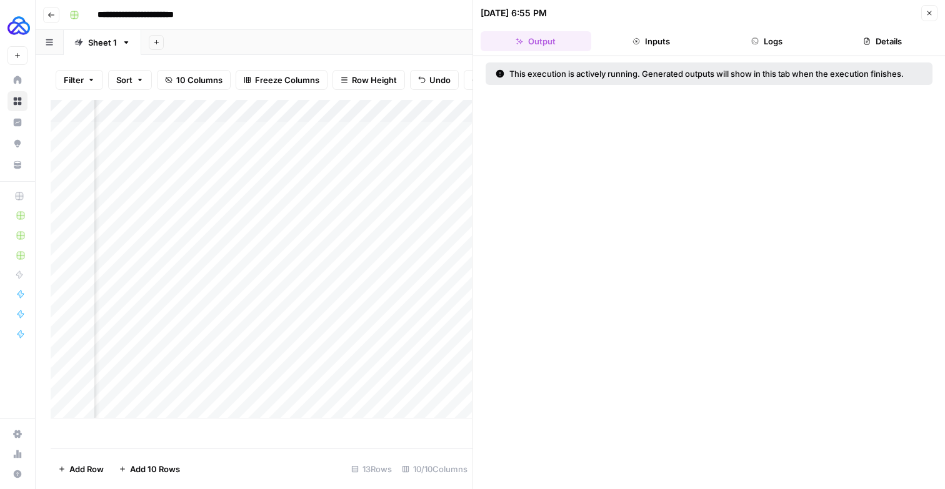
click at [791, 36] on button "Logs" at bounding box center [767, 41] width 111 height 20
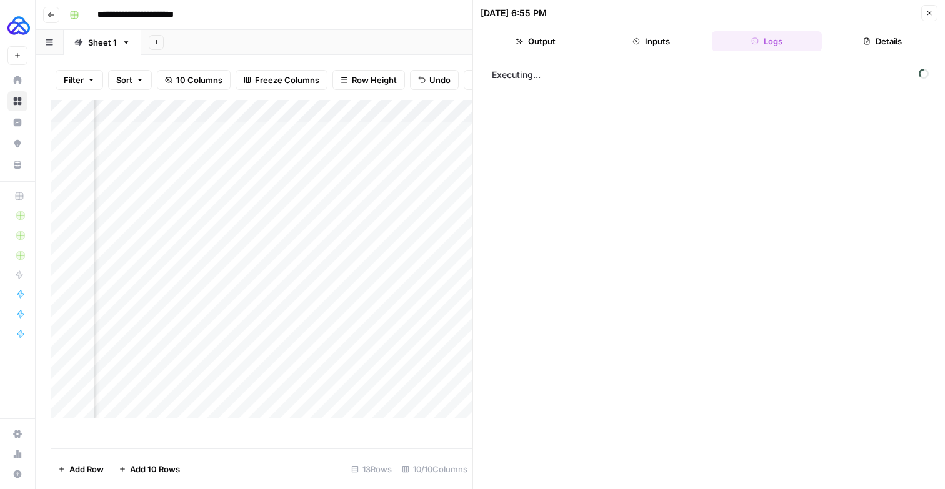
click at [848, 90] on div "Executing..." at bounding box center [709, 273] width 447 height 421
click at [875, 77] on span "Executing..." at bounding box center [710, 75] width 444 height 20
click at [926, 15] on icon "button" at bounding box center [930, 13] width 8 height 8
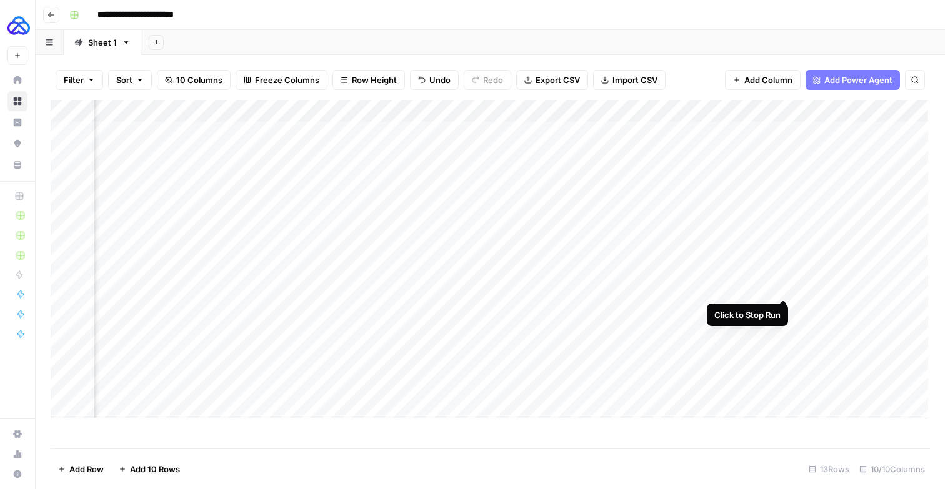
click at [783, 285] on div "Add Column" at bounding box center [490, 259] width 878 height 319
click at [770, 288] on div "Add Column" at bounding box center [490, 259] width 878 height 319
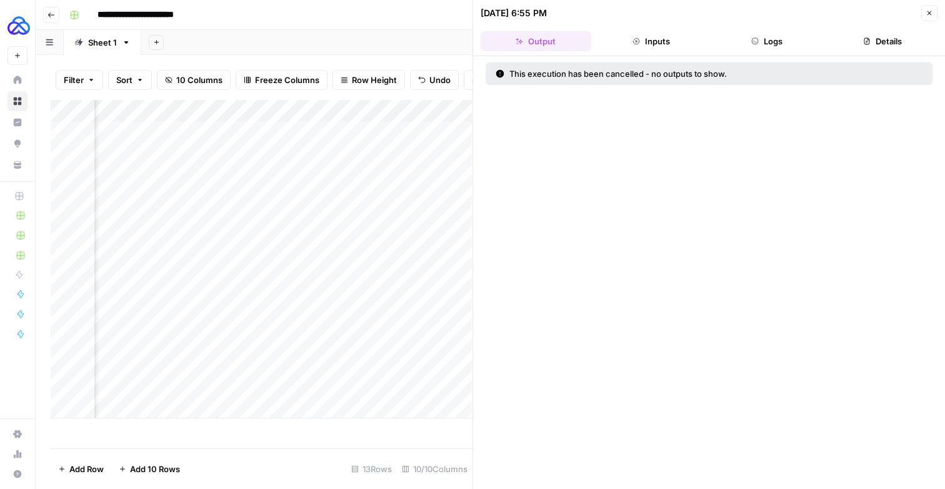
click at [776, 49] on button "Logs" at bounding box center [767, 41] width 111 height 20
click at [926, 10] on icon "button" at bounding box center [930, 13] width 8 height 8
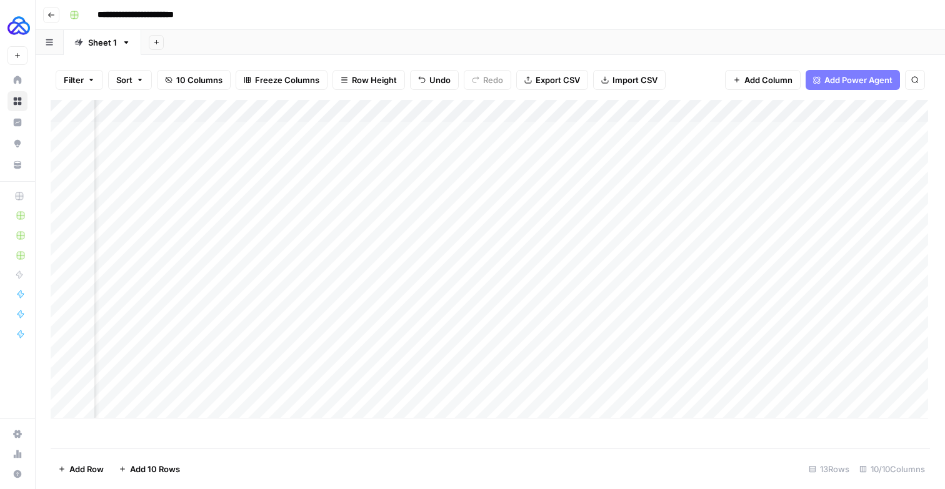
scroll to position [0, 54]
click at [696, 304] on div "Add Column" at bounding box center [490, 259] width 878 height 319
type textarea "**********"
click at [550, 304] on div "Add Column" at bounding box center [490, 259] width 878 height 319
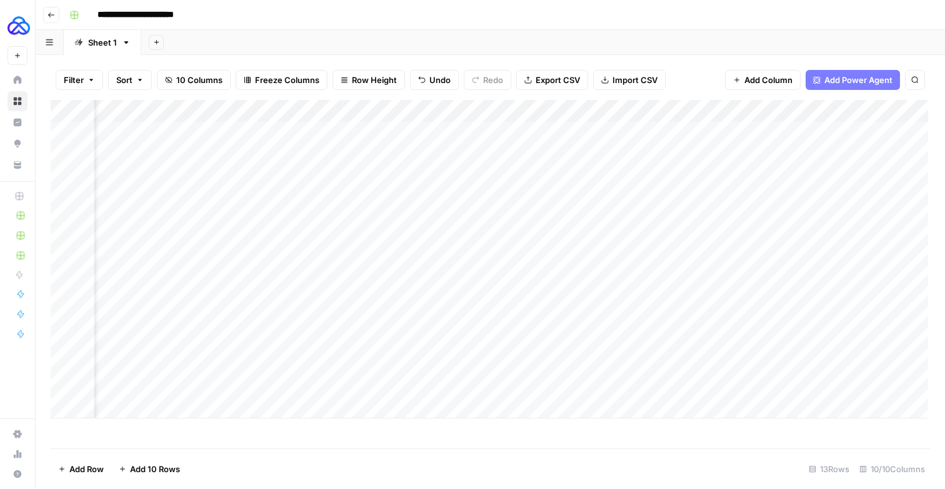
click at [550, 304] on div "Add Column" at bounding box center [490, 259] width 878 height 319
click at [550, 304] on textarea "**********" at bounding box center [594, 317] width 250 height 32
click at [391, 309] on div "Add Column" at bounding box center [490, 259] width 878 height 319
drag, startPoint x: 391, startPoint y: 309, endPoint x: 389, endPoint y: 302, distance: 7.7
click at [389, 302] on div "Add Column" at bounding box center [490, 259] width 878 height 319
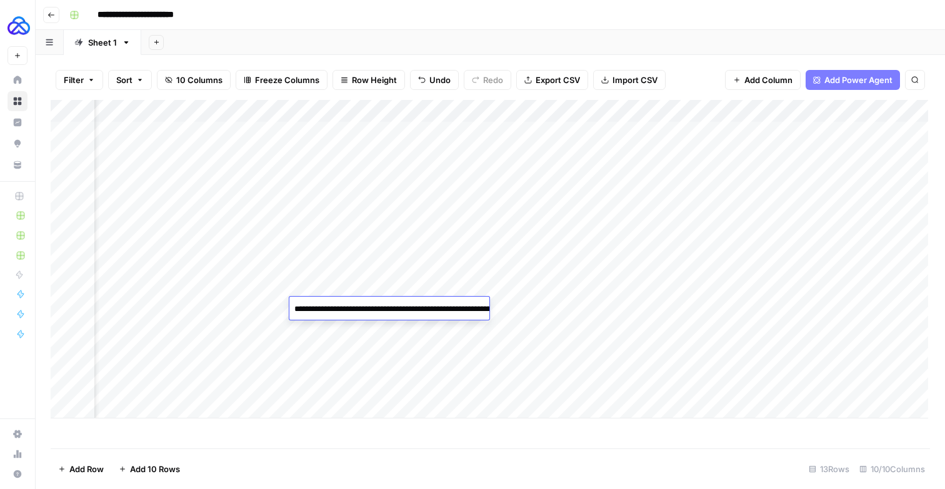
click at [479, 356] on div "Add Column" at bounding box center [490, 259] width 878 height 319
click at [433, 304] on div "Add Column" at bounding box center [490, 259] width 878 height 319
click at [433, 304] on textarea "**********" at bounding box center [414, 317] width 250 height 32
type textarea "**********"
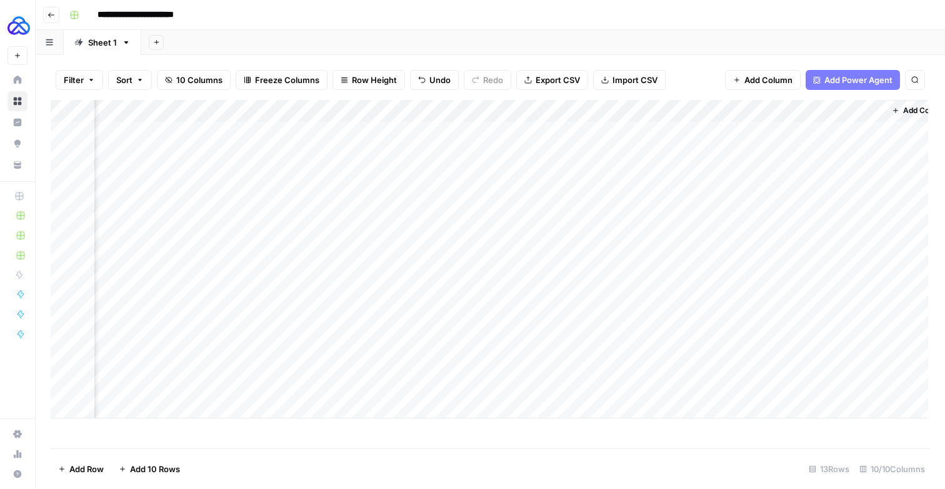
scroll to position [0, 738]
click at [843, 267] on div "Add Column" at bounding box center [490, 259] width 878 height 319
click at [604, 266] on div "Add Column" at bounding box center [490, 259] width 878 height 319
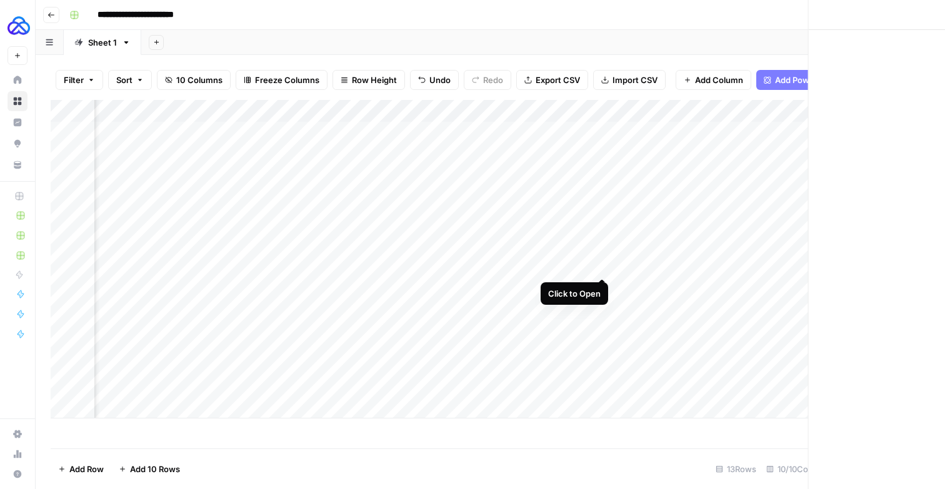
scroll to position [0, 727]
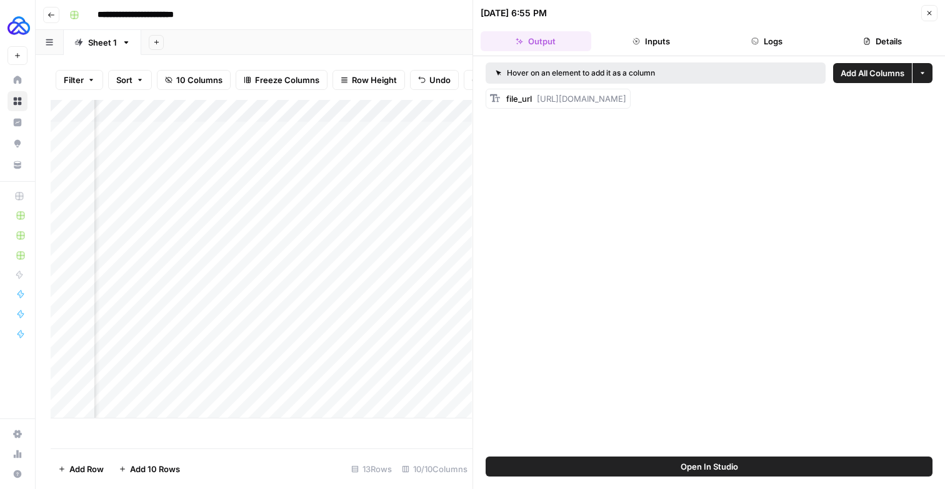
click at [930, 14] on icon "button" at bounding box center [930, 13] width 8 height 8
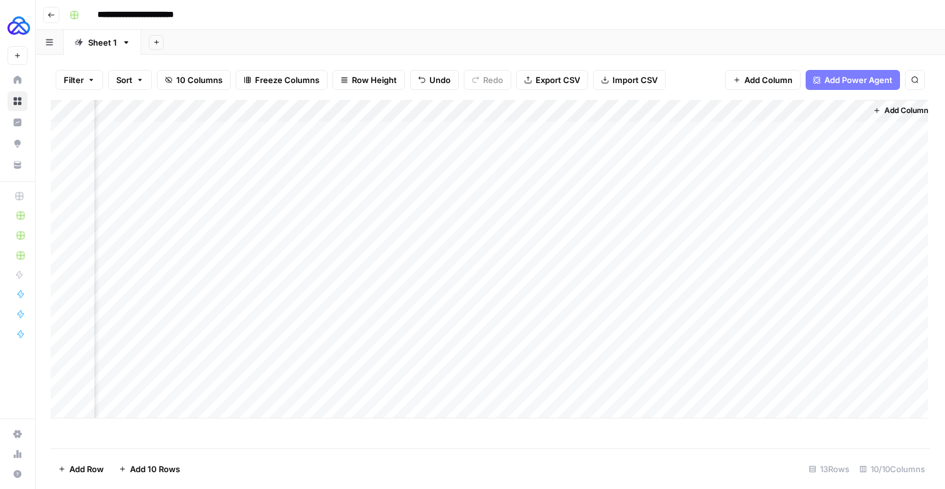
scroll to position [0, 723]
click at [858, 159] on div "Add Column" at bounding box center [490, 259] width 878 height 319
click at [861, 268] on div "Add Column" at bounding box center [490, 259] width 878 height 319
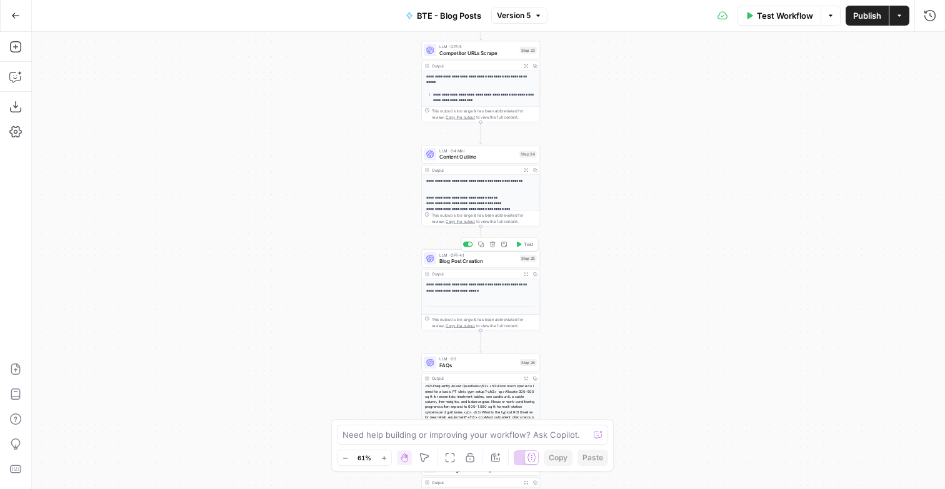
click at [449, 264] on span "Blog Post Creation" at bounding box center [478, 262] width 78 height 8
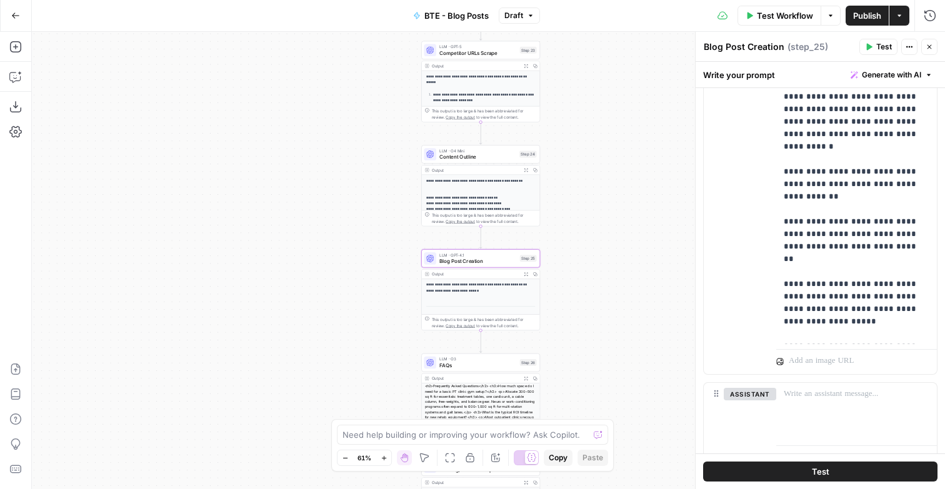
scroll to position [695, 0]
click at [456, 160] on span "Content Outline" at bounding box center [477, 157] width 77 height 8
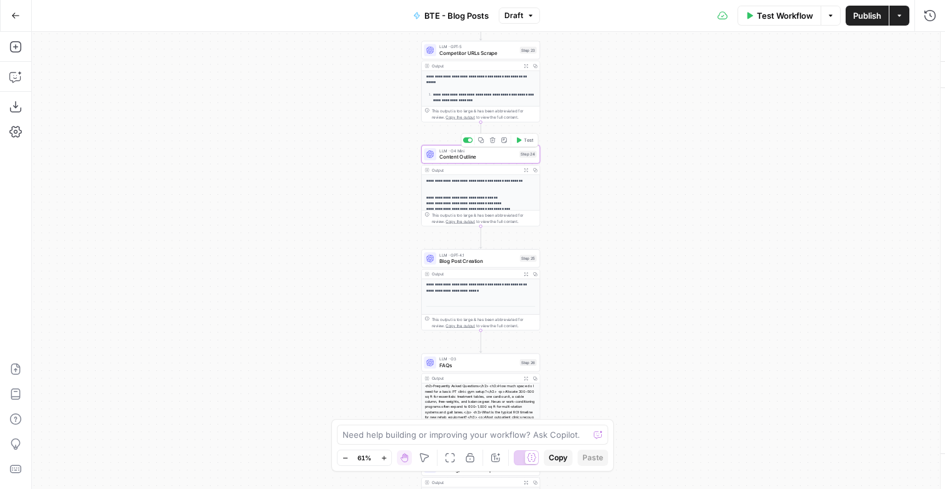
type textarea "Content Outline"
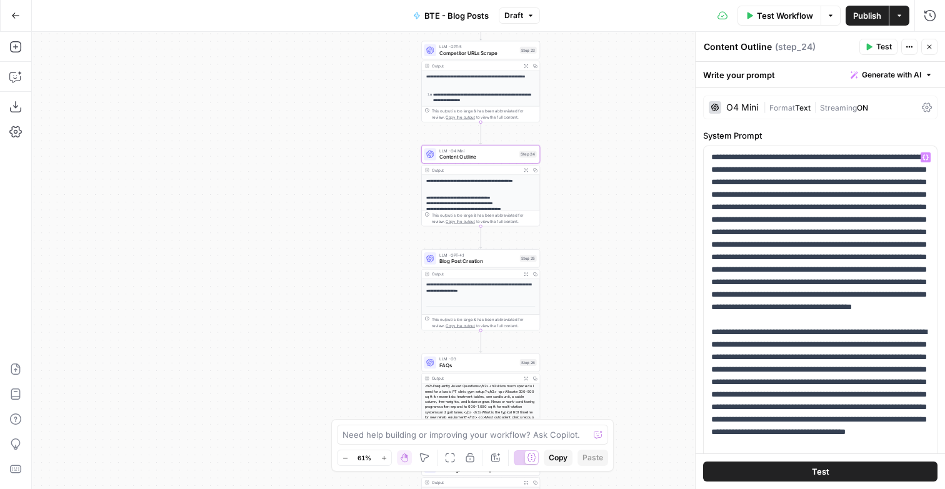
scroll to position [134, 0]
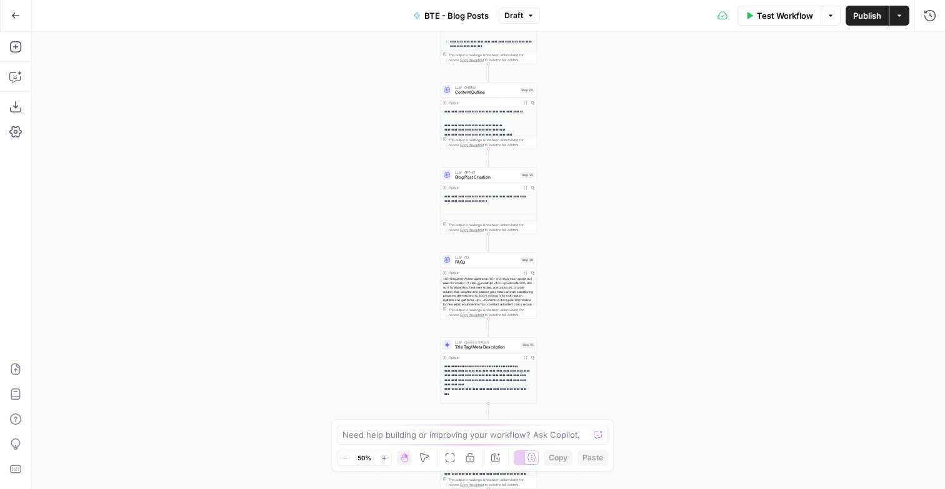
scroll to position [150, 0]
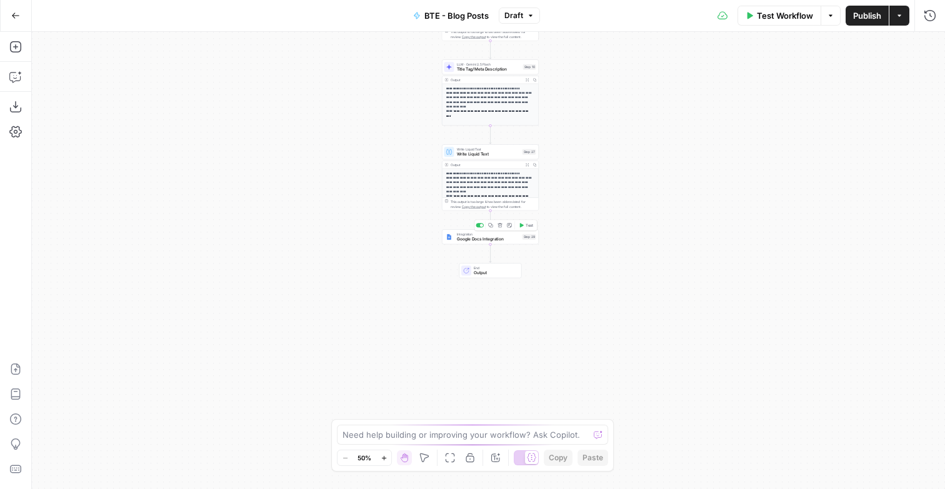
click at [479, 234] on span "Integration" at bounding box center [488, 234] width 63 height 5
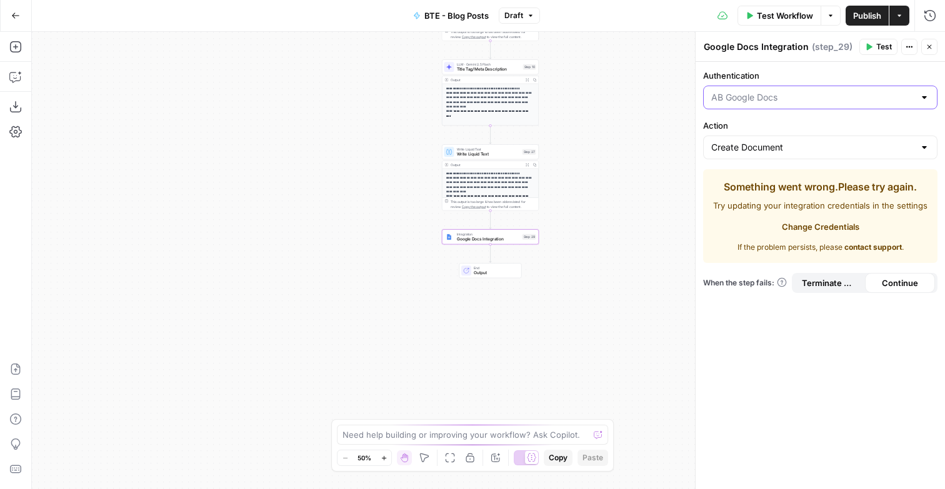
click at [792, 104] on input "Authentication" at bounding box center [812, 97] width 203 height 13
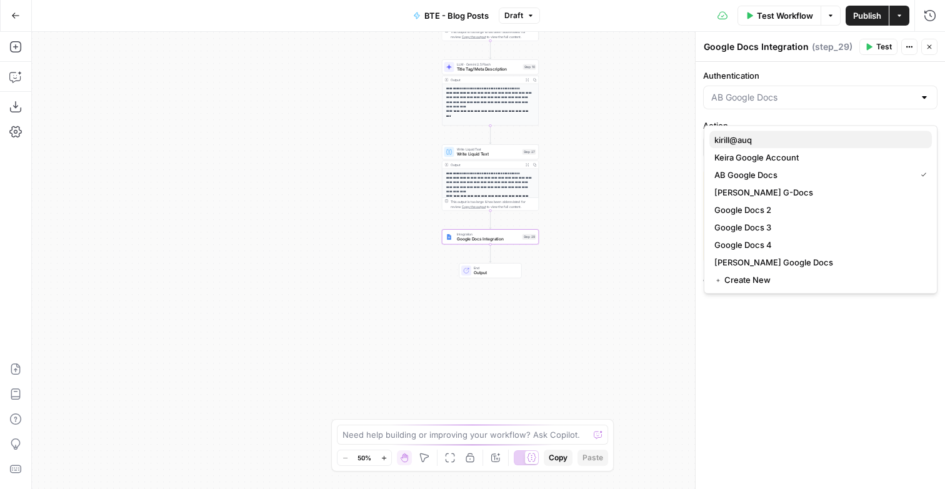
click at [766, 144] on span "kirill@auq" at bounding box center [818, 140] width 208 height 13
type input "kirill@auq"
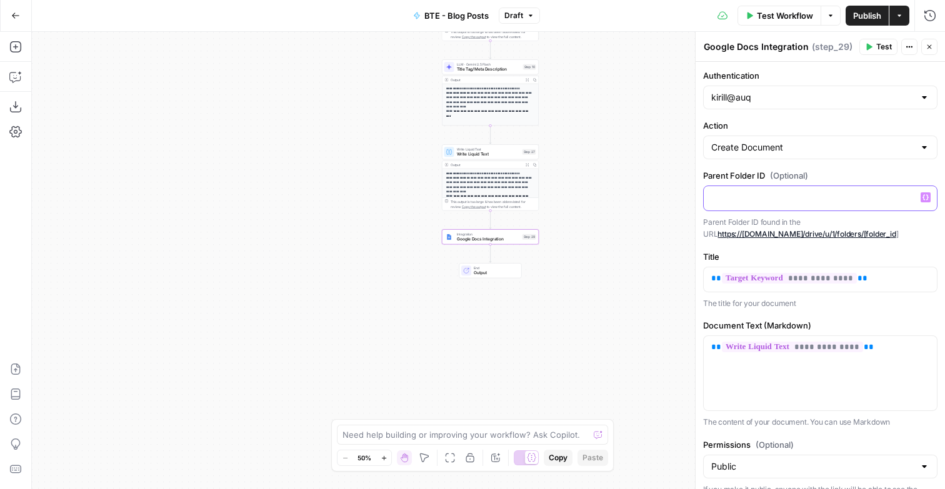
click at [794, 211] on div at bounding box center [820, 198] width 233 height 24
click at [638, 205] on div "**********" at bounding box center [488, 261] width 913 height 458
click at [864, 23] on button "Publish" at bounding box center [867, 16] width 43 height 20
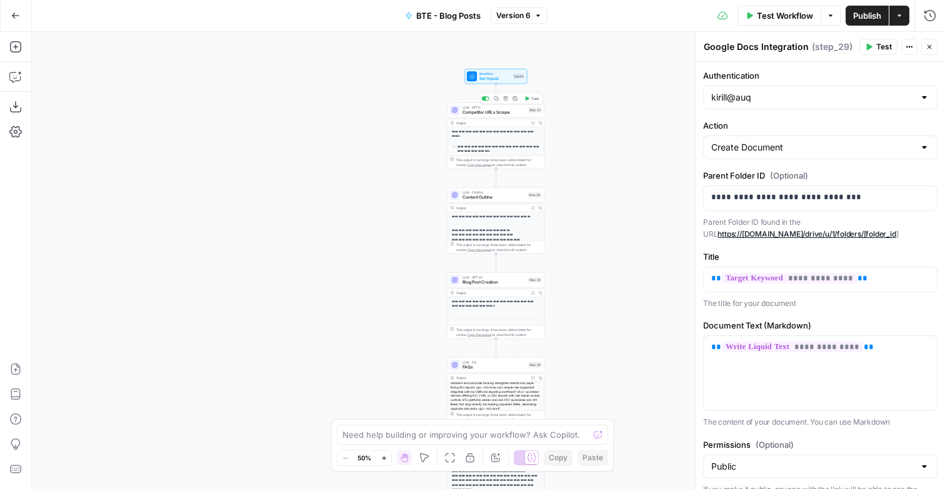
click at [489, 106] on span "LLM · GPT-5" at bounding box center [494, 107] width 63 height 5
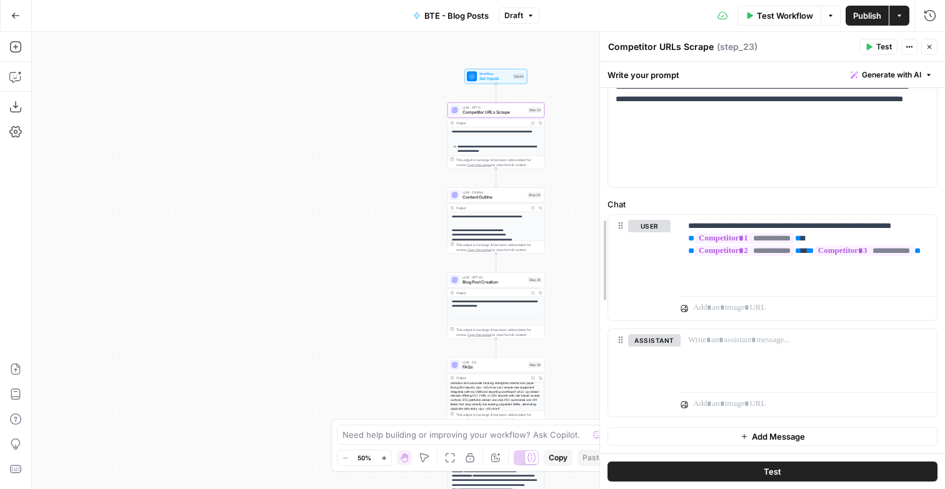
scroll to position [197, 0]
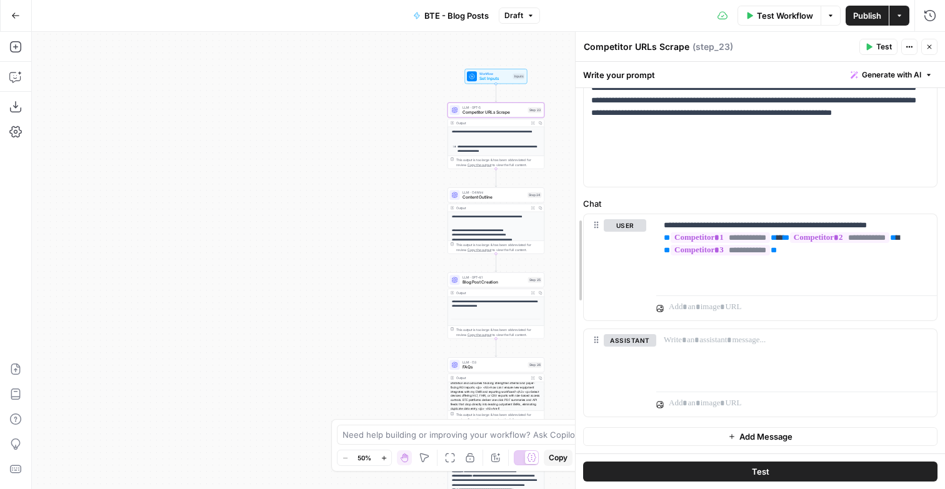
drag, startPoint x: 693, startPoint y: 79, endPoint x: 573, endPoint y: 75, distance: 120.1
click at [573, 75] on div at bounding box center [575, 261] width 13 height 458
click at [817, 252] on p "**********" at bounding box center [795, 252] width 263 height 66
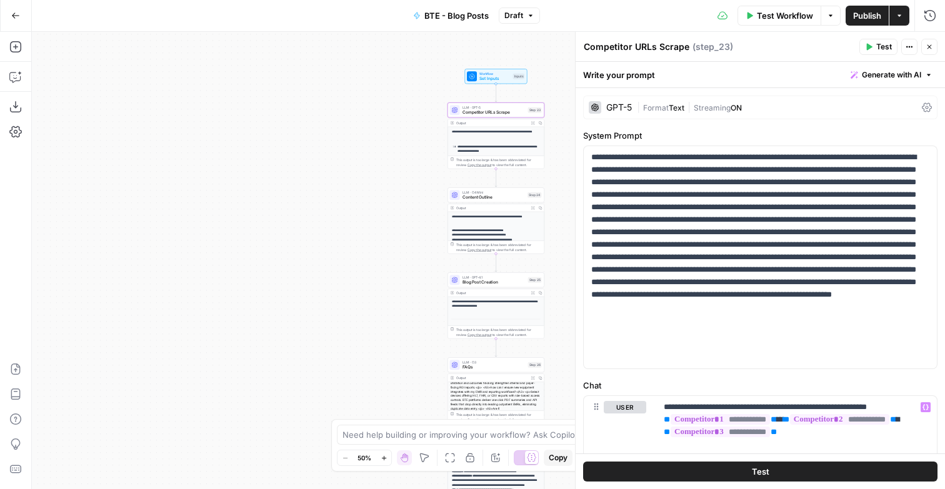
click at [742, 113] on span "ON" at bounding box center [736, 107] width 11 height 9
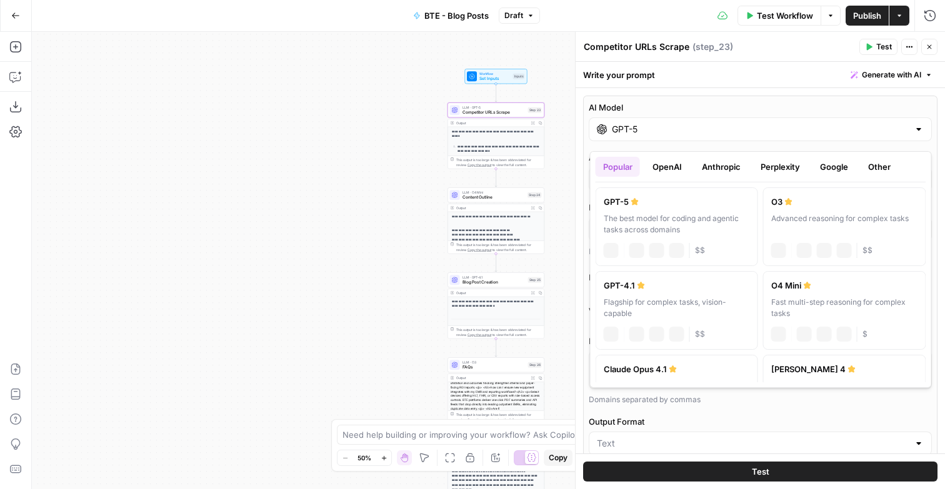
click at [699, 134] on input "GPT-5" at bounding box center [760, 129] width 297 height 13
click at [838, 175] on button "Google" at bounding box center [834, 167] width 43 height 20
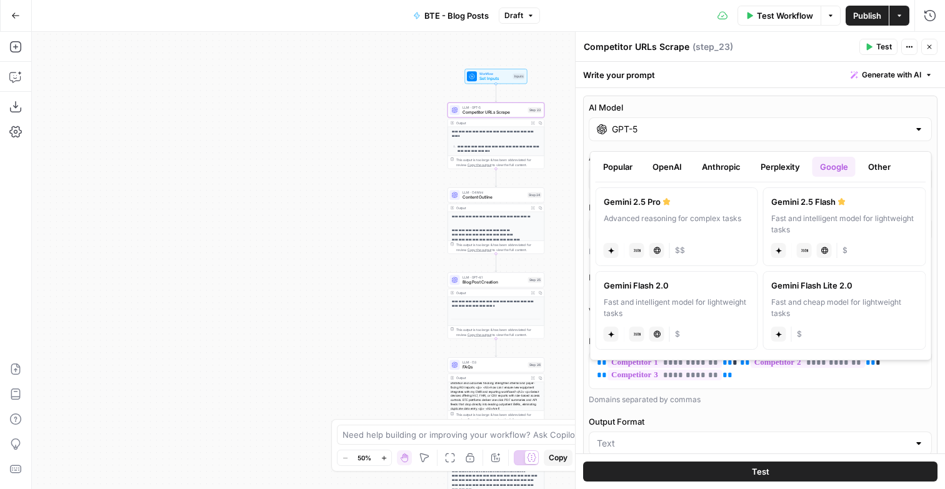
click at [731, 222] on div "Advanced reasoning for complex tasks" at bounding box center [677, 224] width 146 height 23
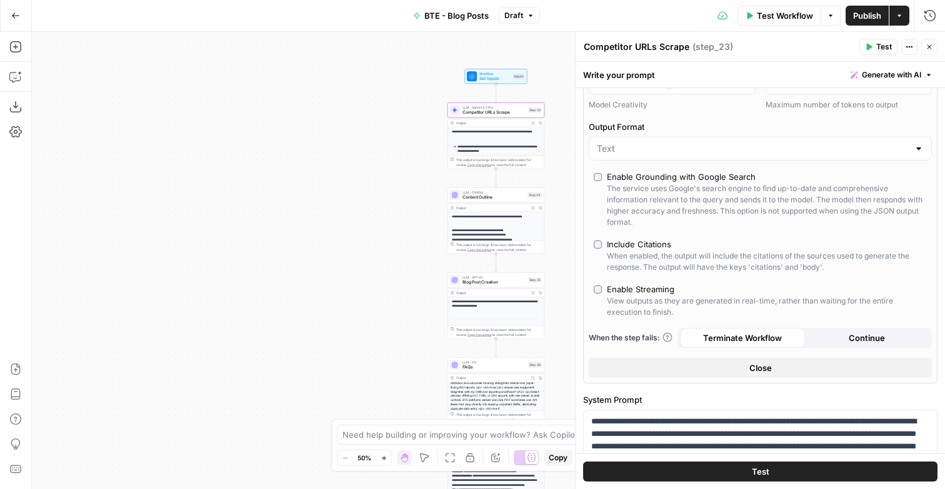
scroll to position [108, 0]
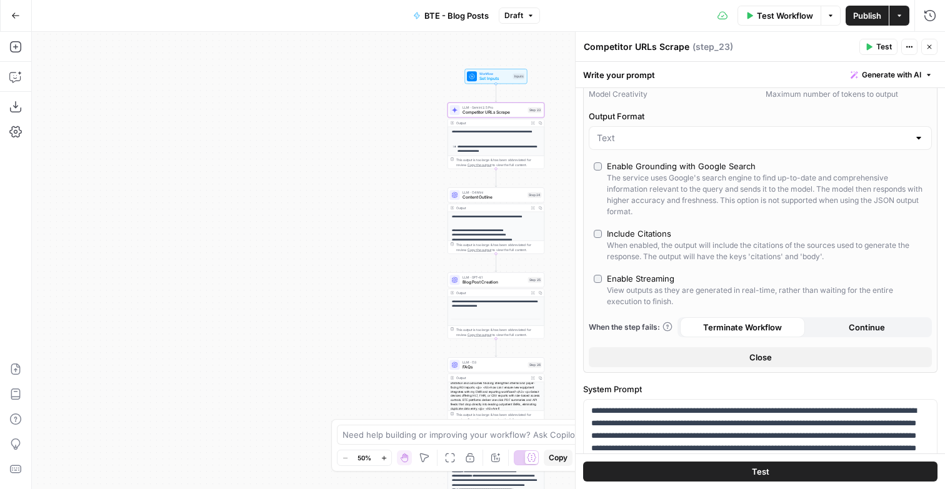
click at [659, 285] on div "Enable Streaming" at bounding box center [641, 279] width 68 height 13
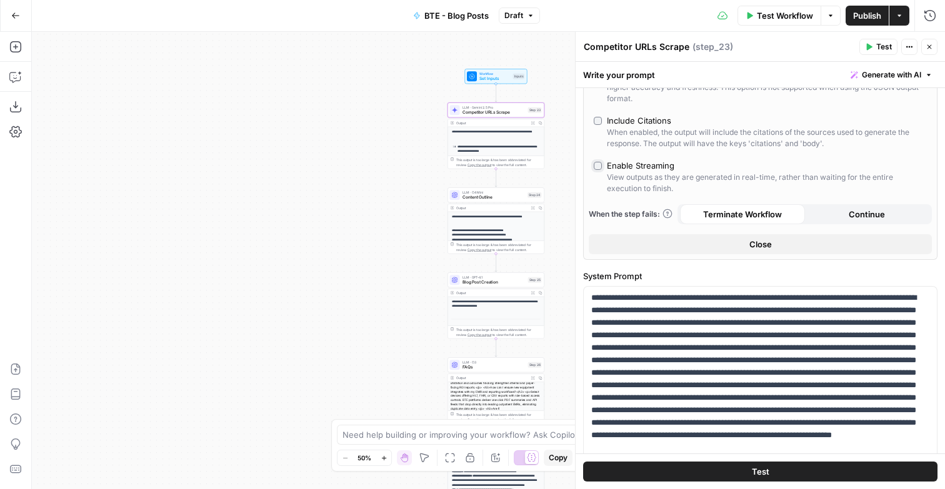
scroll to position [0, 0]
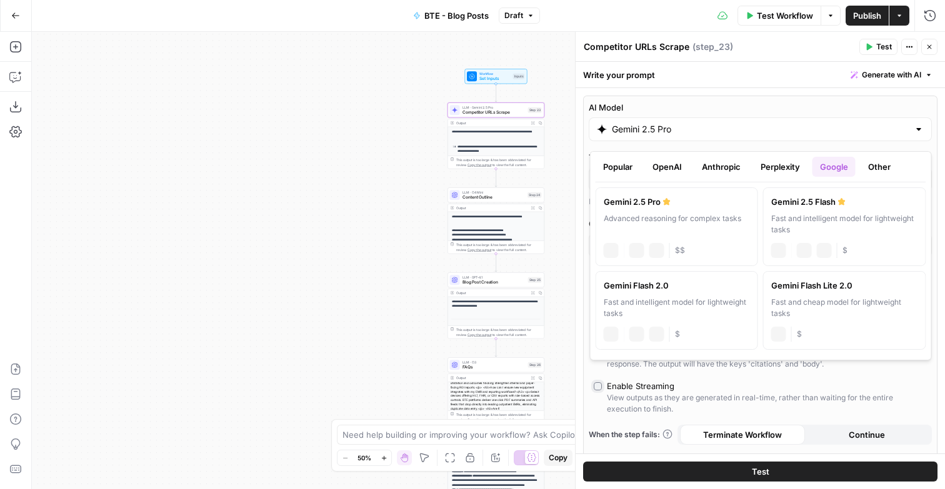
click at [788, 136] on input "Gemini 2.5 Pro" at bounding box center [760, 129] width 297 height 13
click at [671, 175] on button "OpenAI" at bounding box center [667, 167] width 44 height 20
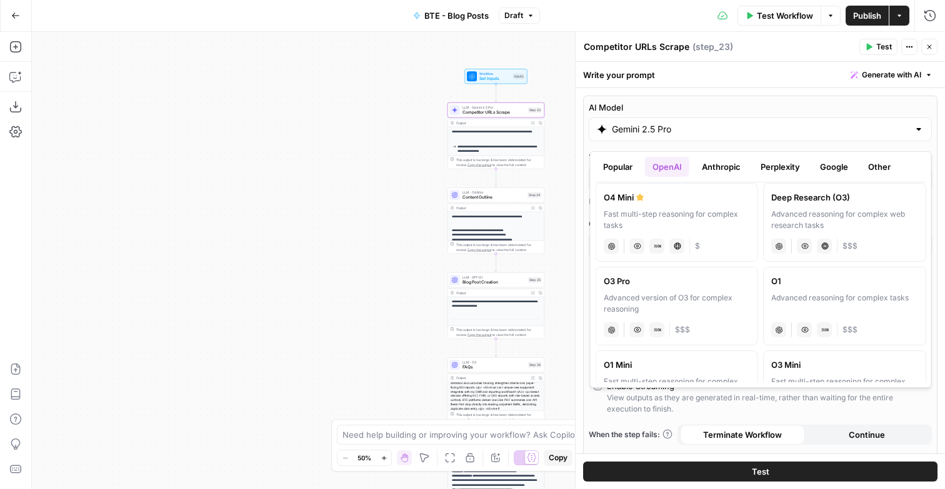
scroll to position [497, 0]
click at [811, 230] on div "Advanced reasoning for complex web research tasks" at bounding box center [844, 219] width 146 height 23
type input "Deep Research (O3)"
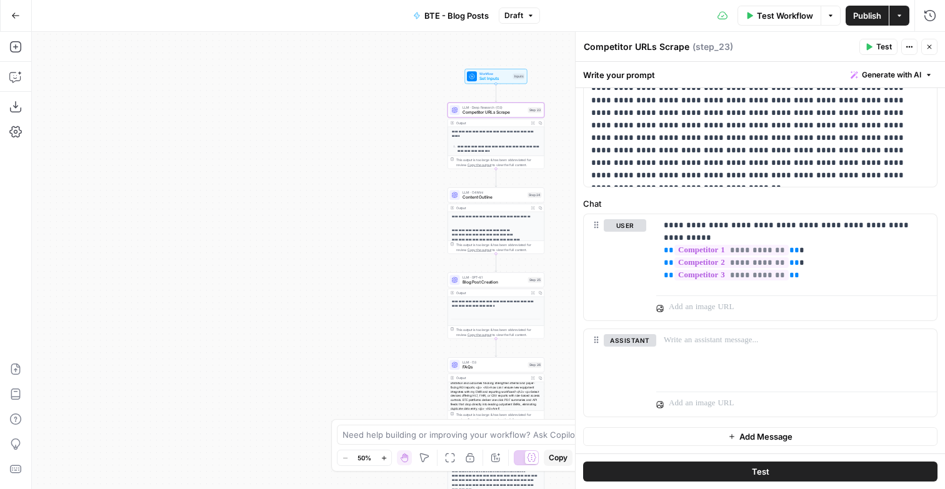
scroll to position [502, 0]
click at [891, 224] on p "**********" at bounding box center [795, 252] width 263 height 66
click at [868, 23] on button "Publish" at bounding box center [867, 16] width 43 height 20
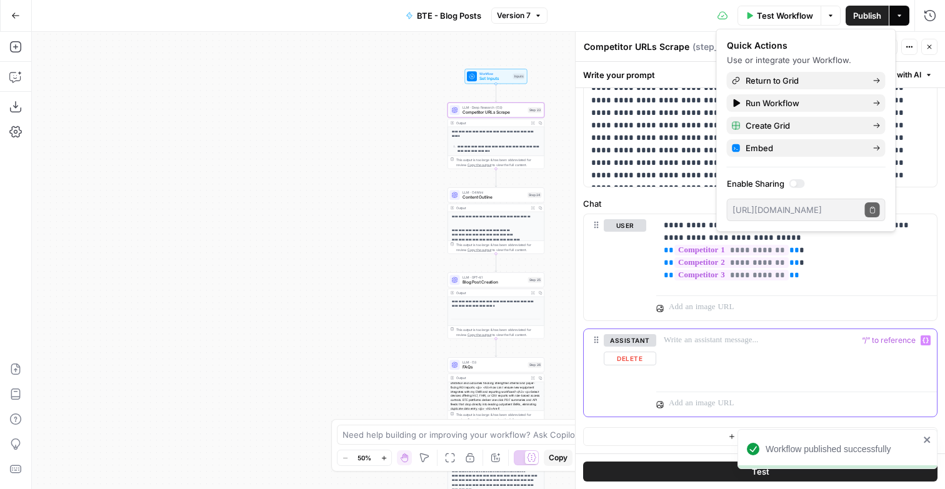
click at [643, 356] on button "Delete" at bounding box center [630, 359] width 53 height 14
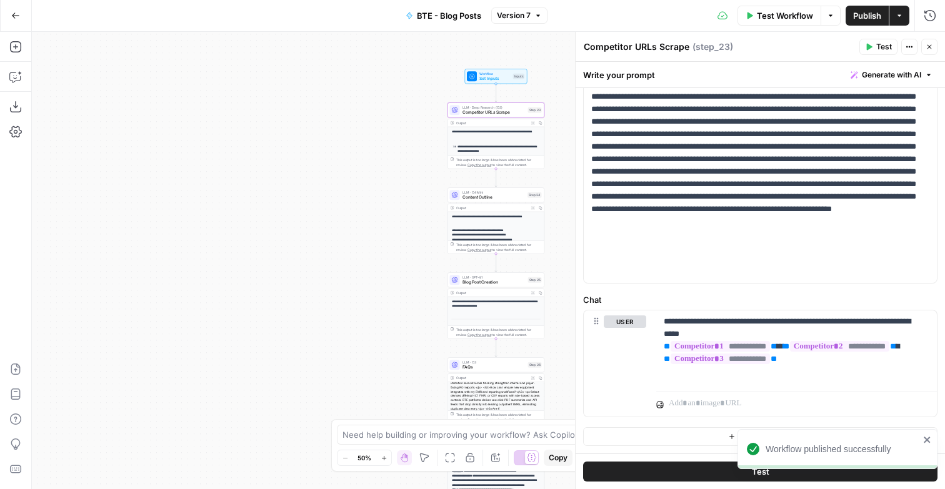
scroll to position [404, 0]
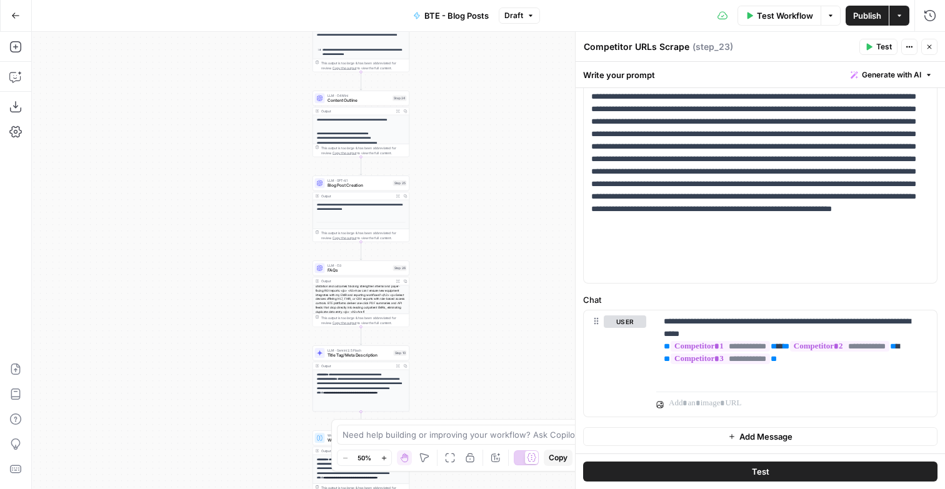
drag, startPoint x: 396, startPoint y: 229, endPoint x: 259, endPoint y: 130, distance: 169.2
click at [259, 130] on div "**********" at bounding box center [488, 261] width 913 height 458
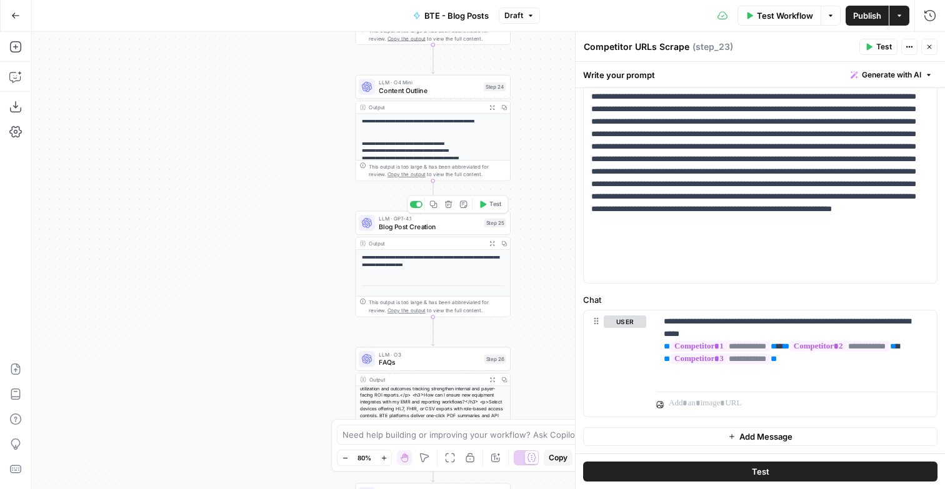
click at [391, 226] on span "Blog Post Creation" at bounding box center [429, 227] width 101 height 10
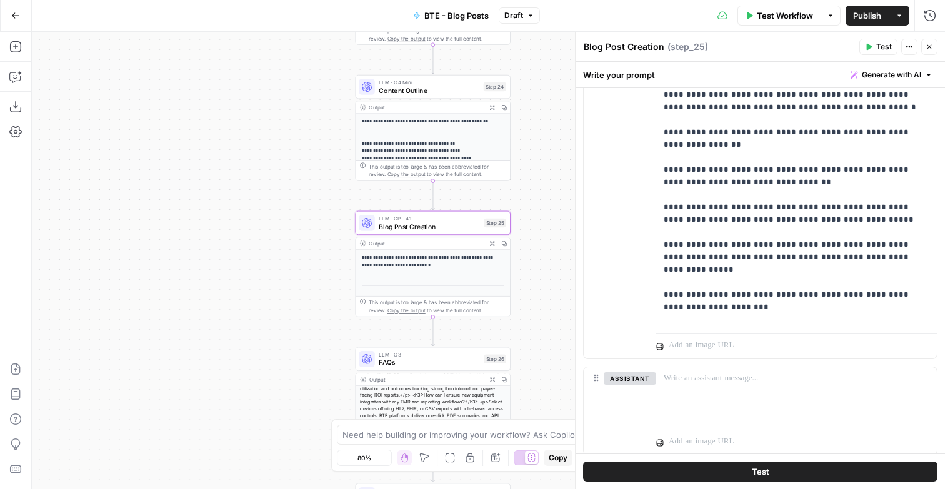
scroll to position [464, 0]
